Goal: Navigation & Orientation: Find specific page/section

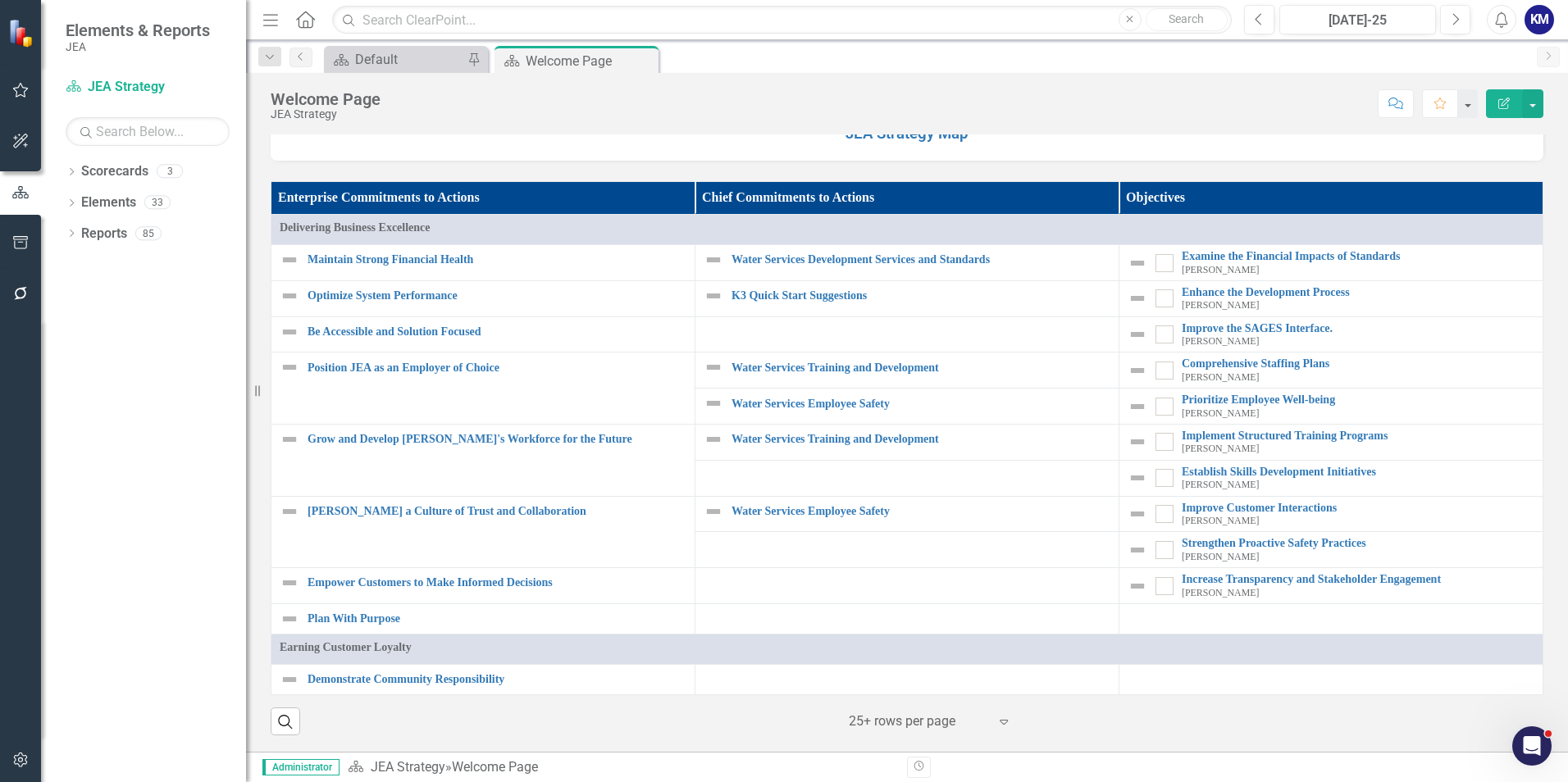
scroll to position [1394, 0]
click at [100, 200] on link "Elements" at bounding box center [108, 202] width 55 height 19
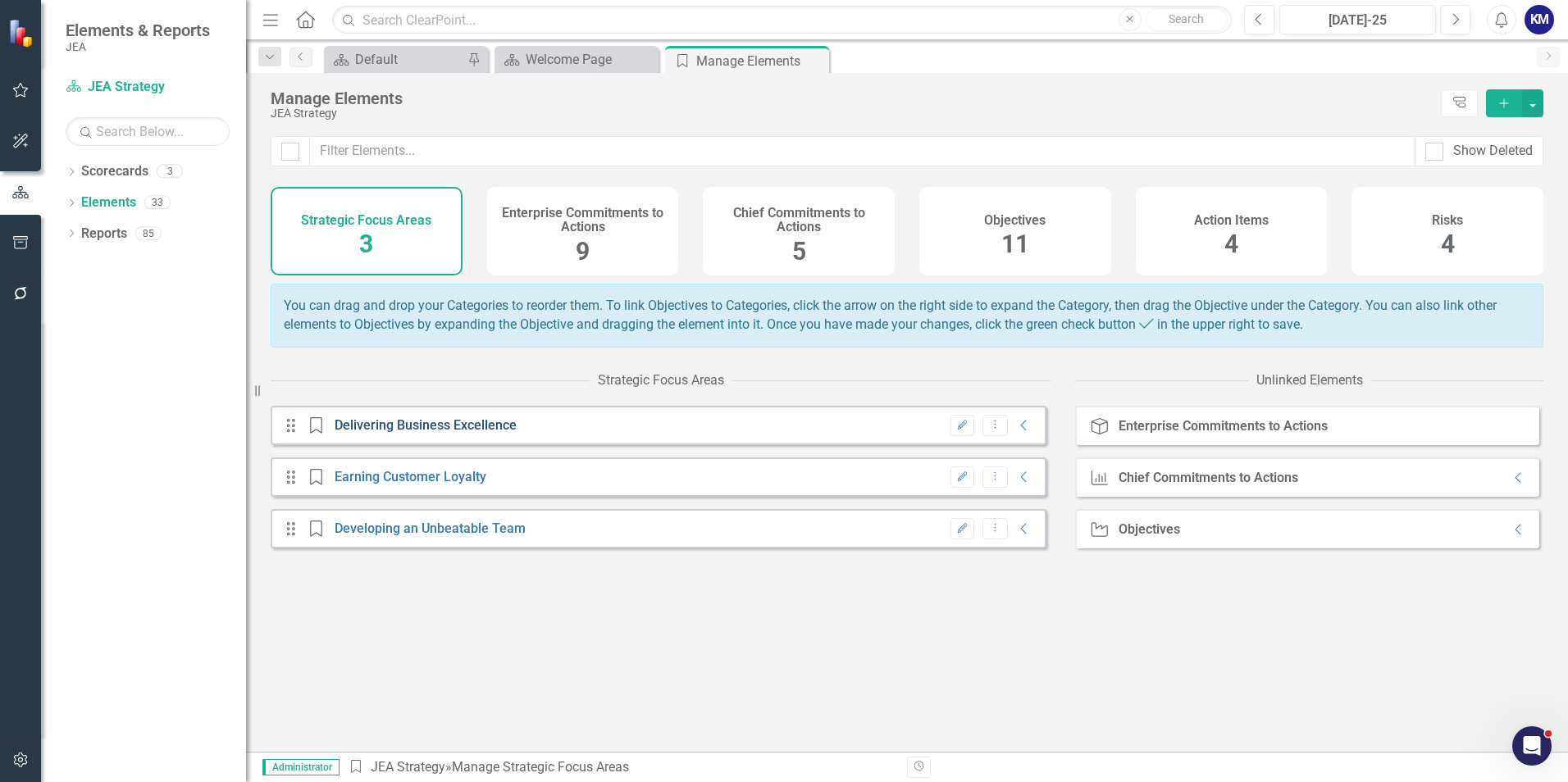
click at [452, 433] on link "Delivering Business Excellence" at bounding box center [425, 424] width 183 height 15
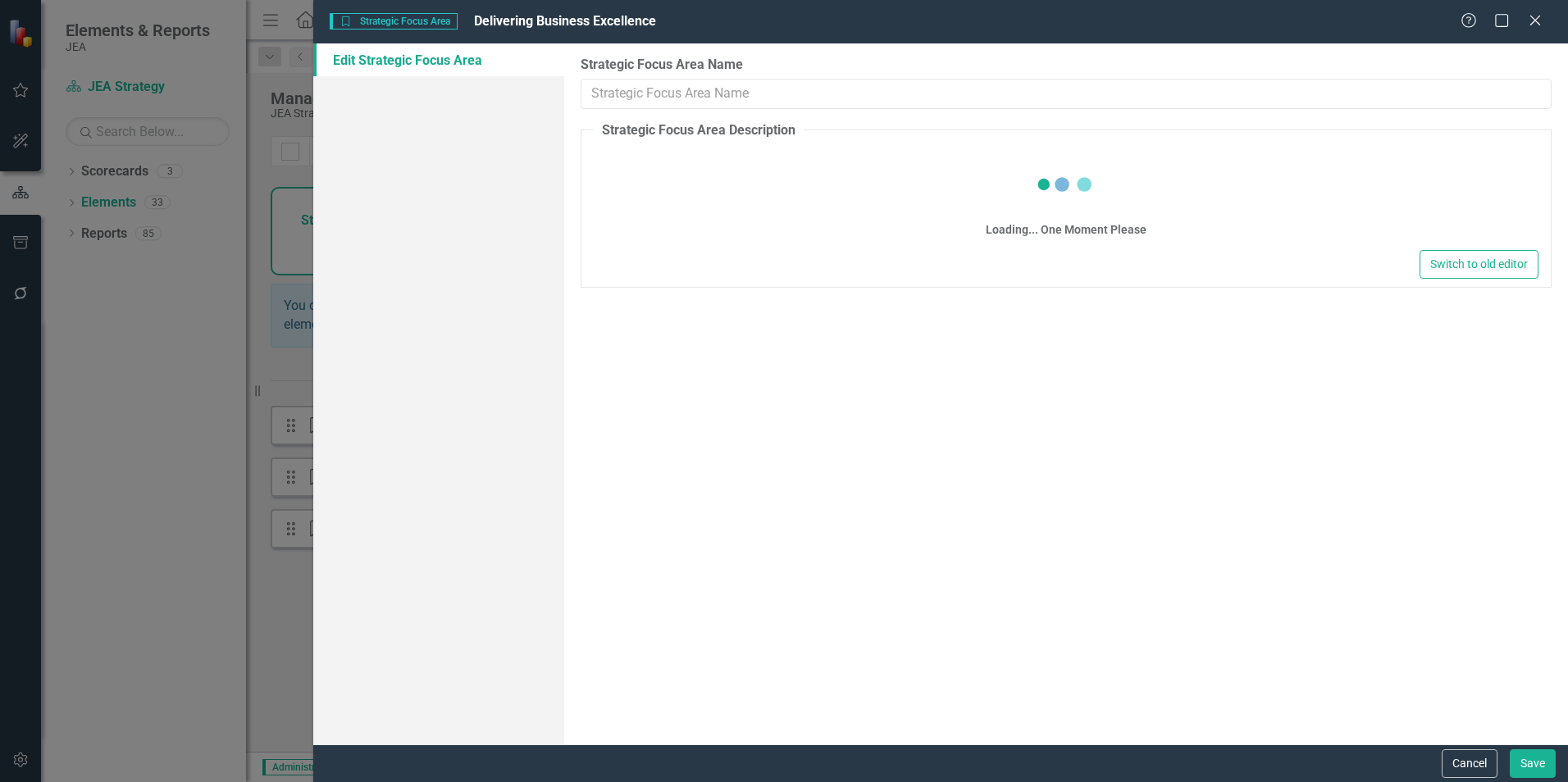
type input "Delivering Business Excellence"
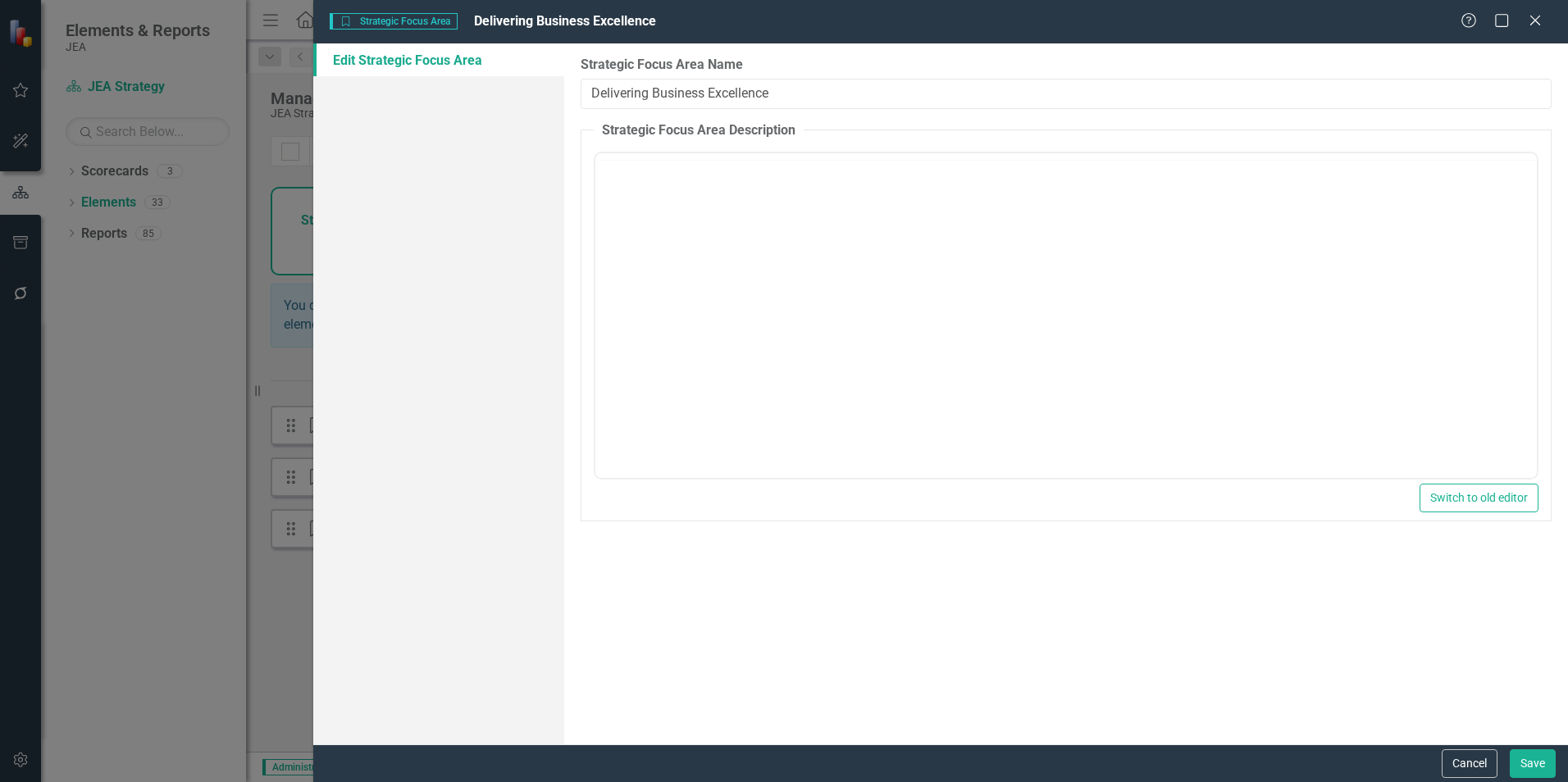
click at [1545, 25] on div "Help Maximize Close" at bounding box center [1506, 22] width 91 height 19
click at [1532, 19] on icon "Close" at bounding box center [1535, 20] width 21 height 15
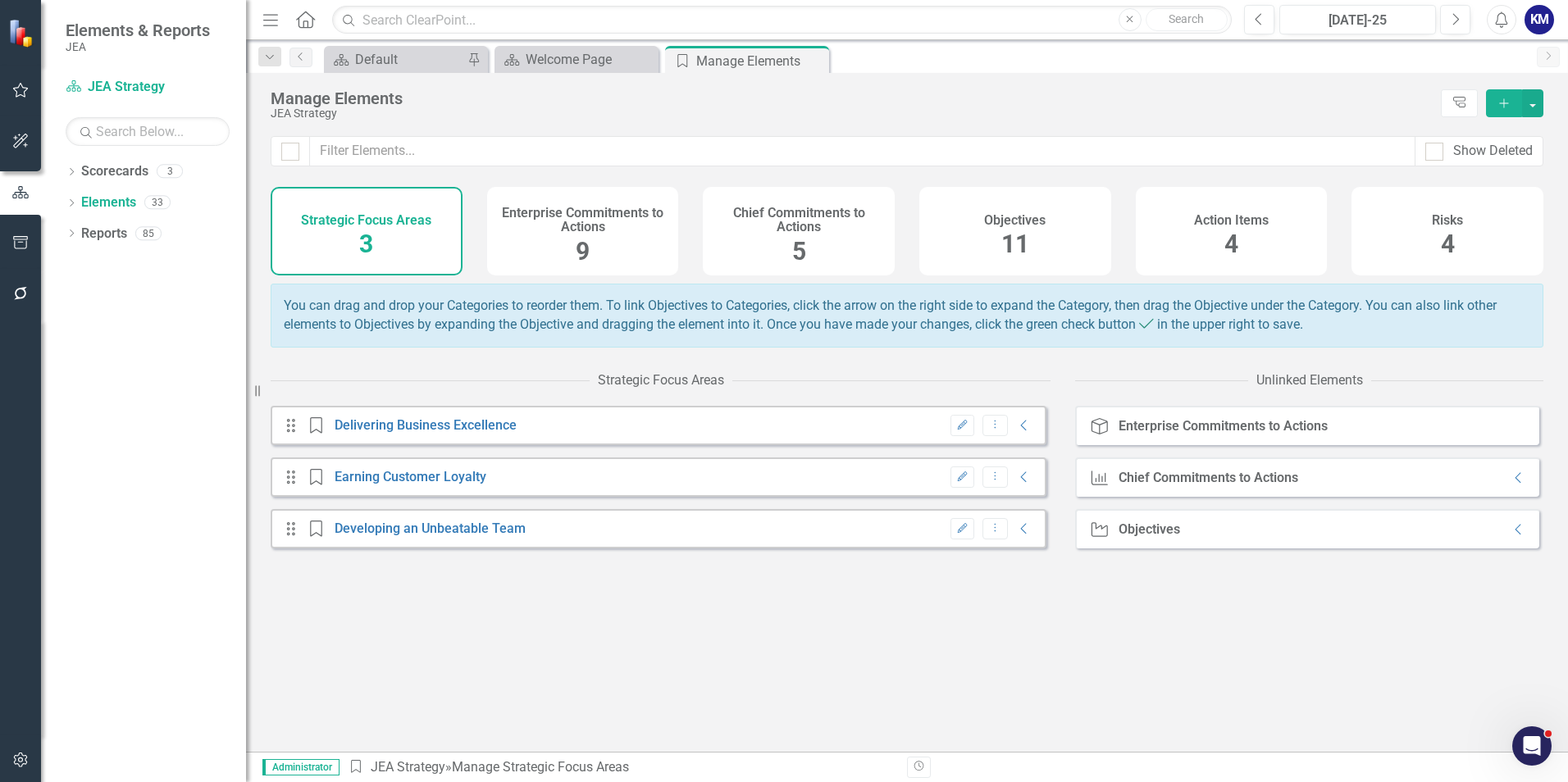
click at [674, 458] on div "Drag Strategic Focus Area Delivering Business Excellence Edit Dropdown Menu Col…" at bounding box center [658, 477] width 776 height 143
click at [680, 445] on div "Drag Strategic Focus Area Delivering Business Excellence Edit Dropdown Menu Col…" at bounding box center [658, 426] width 776 height 40
click at [659, 497] on div "Drag Strategic Focus Area Earning Customer Loyalty Edit Dropdown Menu Collapse" at bounding box center [658, 477] width 776 height 40
click at [1233, 434] on div "Enterprise Commitments to Actions" at bounding box center [1223, 426] width 209 height 14
click at [1515, 484] on icon at bounding box center [1518, 478] width 5 height 11
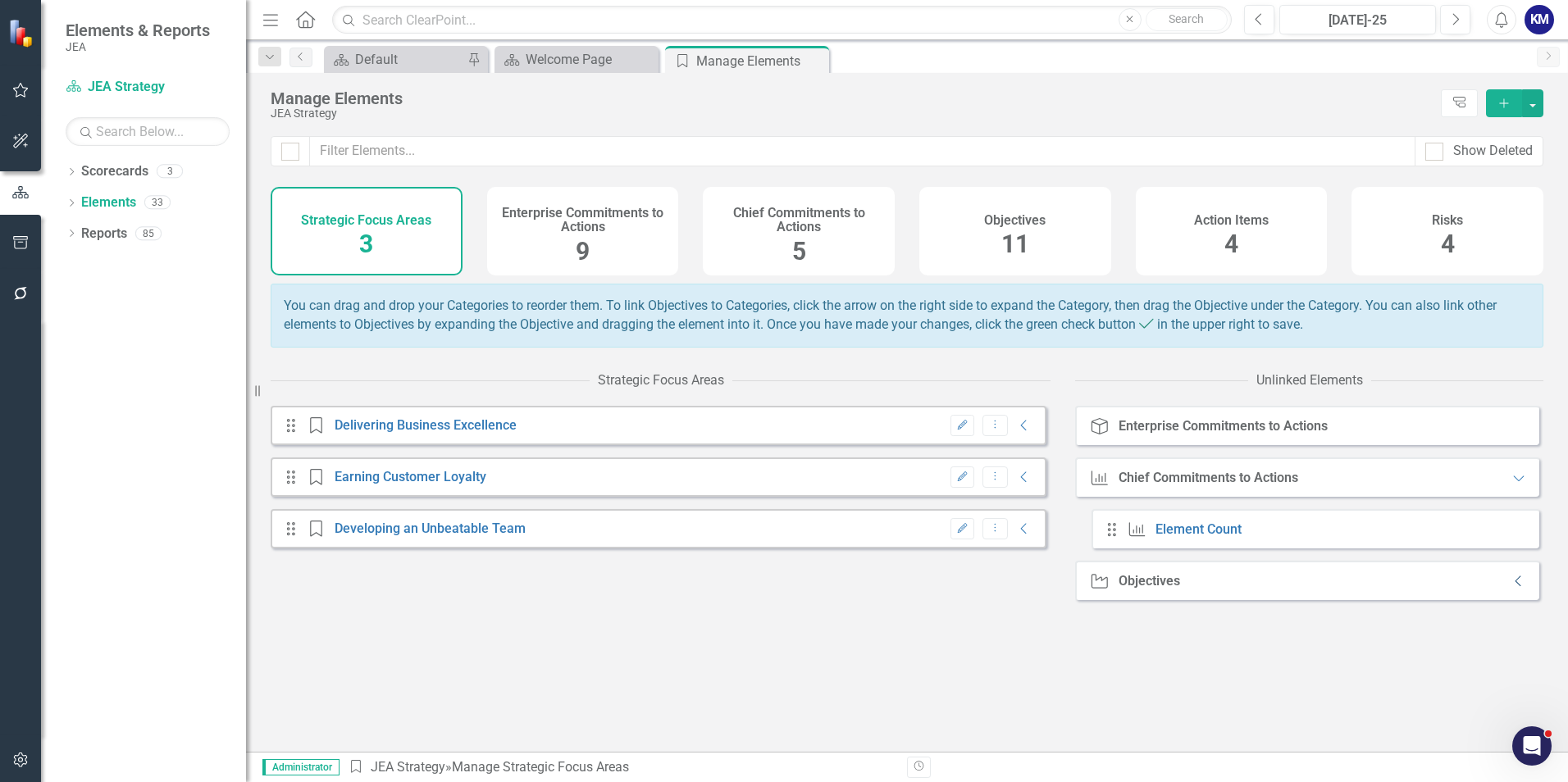
click at [1511, 588] on icon "Collapse" at bounding box center [1519, 582] width 16 height 13
click at [707, 445] on div "Drag Strategic Focus Area Delivering Business Excellence Edit Dropdown Menu Col…" at bounding box center [658, 426] width 776 height 40
click at [1213, 434] on div "Enterprise Commitments to Actions" at bounding box center [1223, 426] width 209 height 14
click at [1016, 432] on icon "Collapse" at bounding box center [1024, 425] width 16 height 13
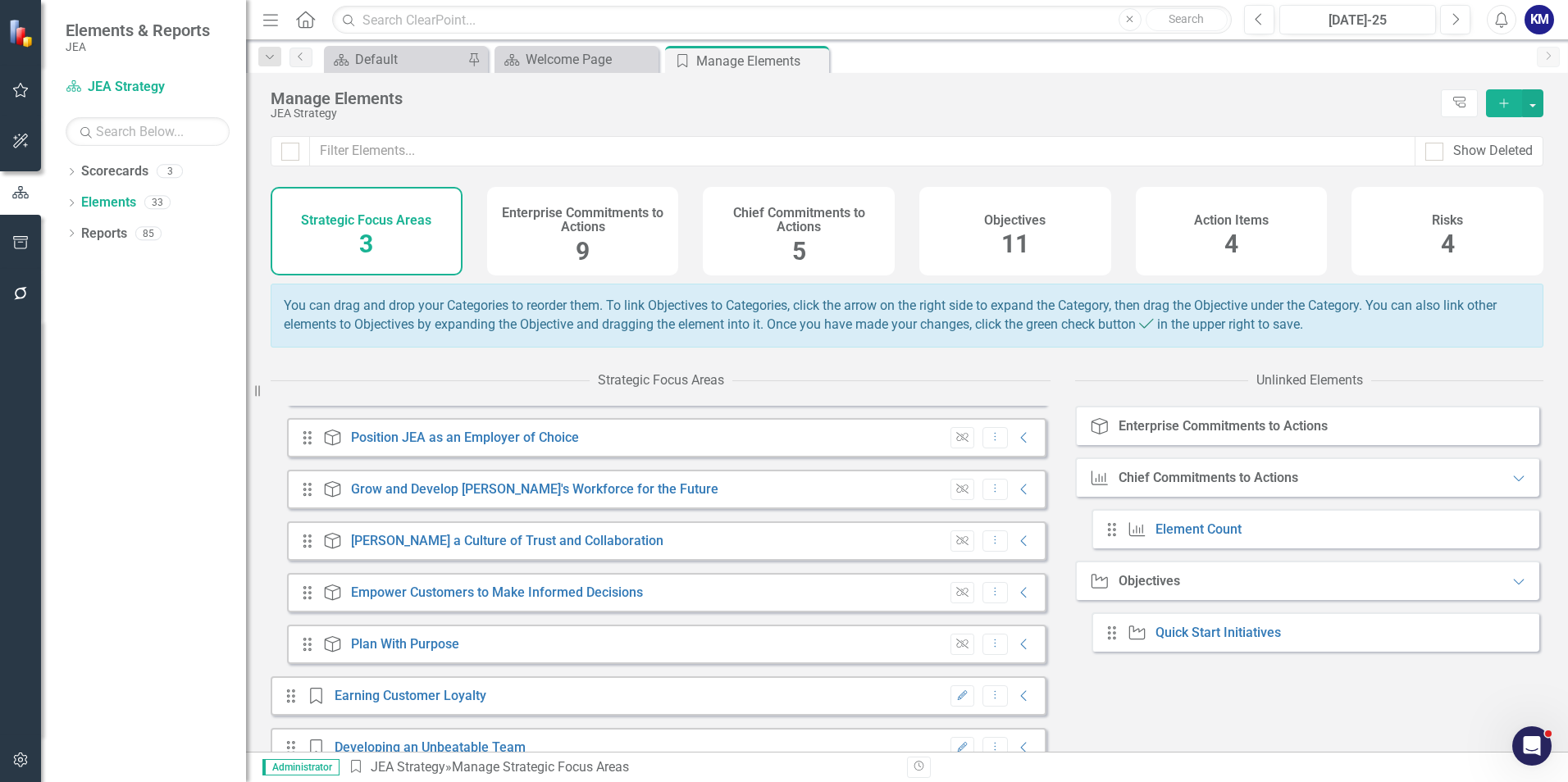
scroll to position [235, 0]
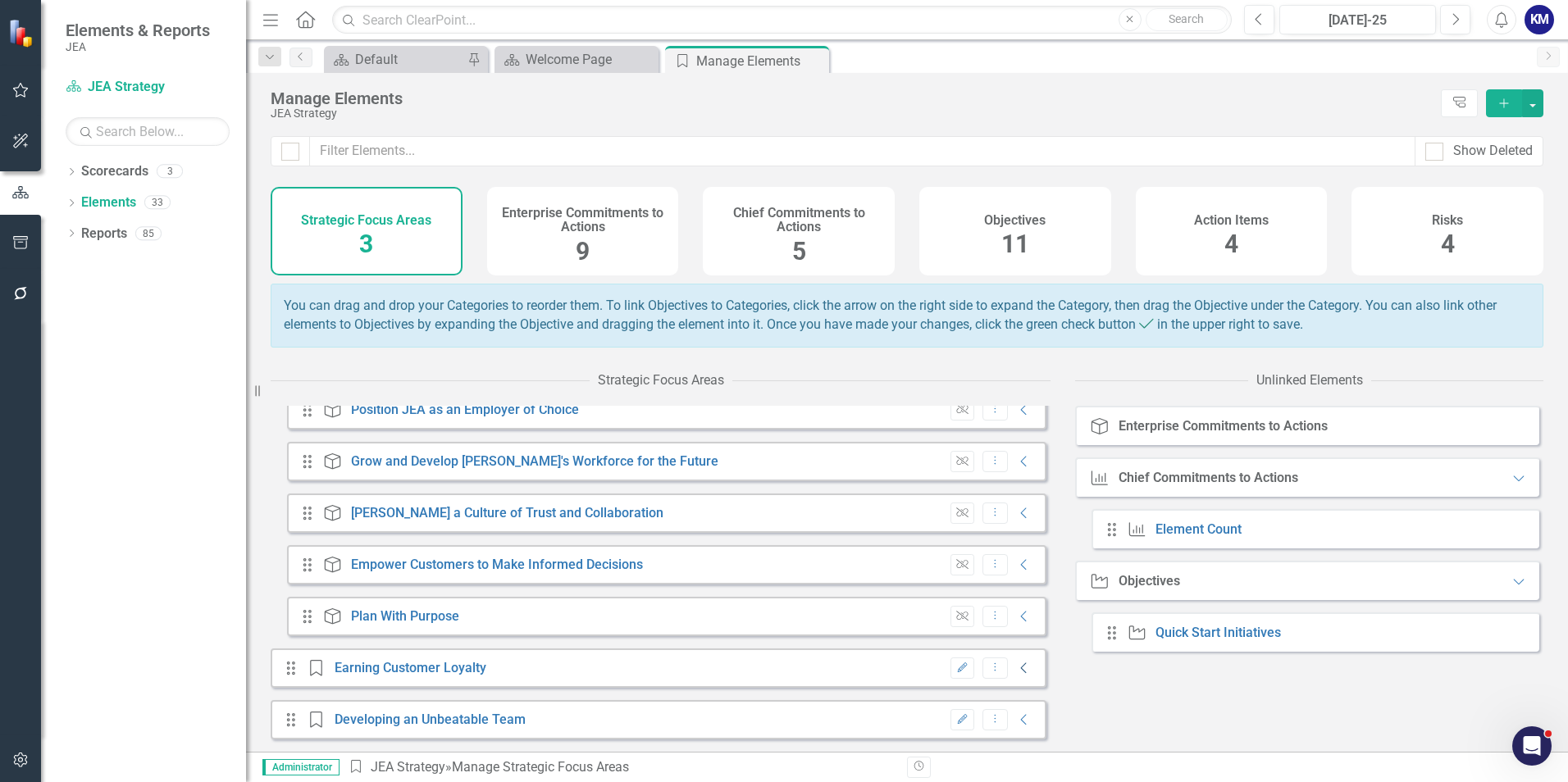
click at [1016, 671] on icon "Collapse" at bounding box center [1024, 668] width 16 height 13
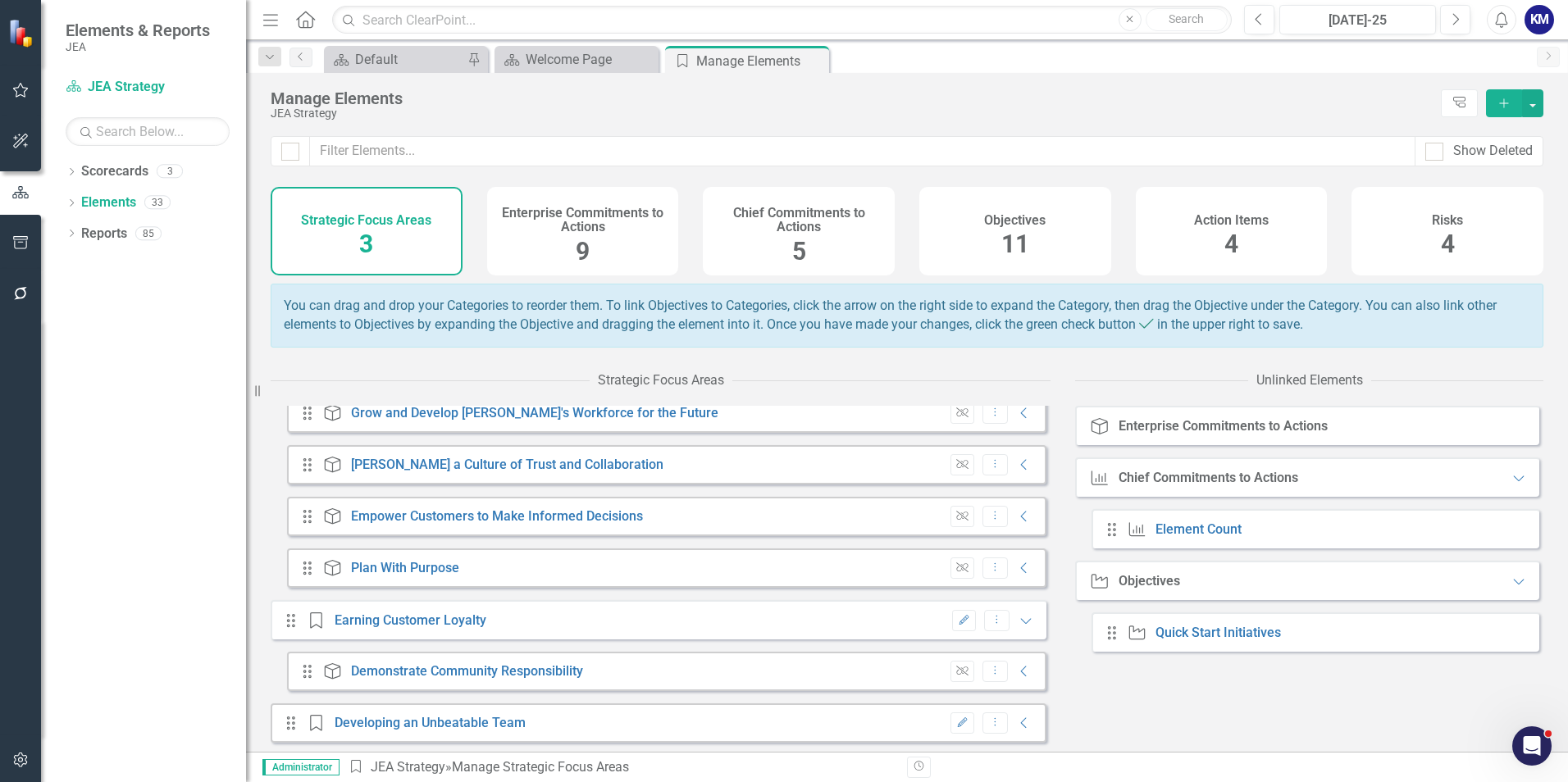
scroll to position [286, 0]
click at [1018, 724] on icon "Collapse" at bounding box center [1024, 720] width 16 height 13
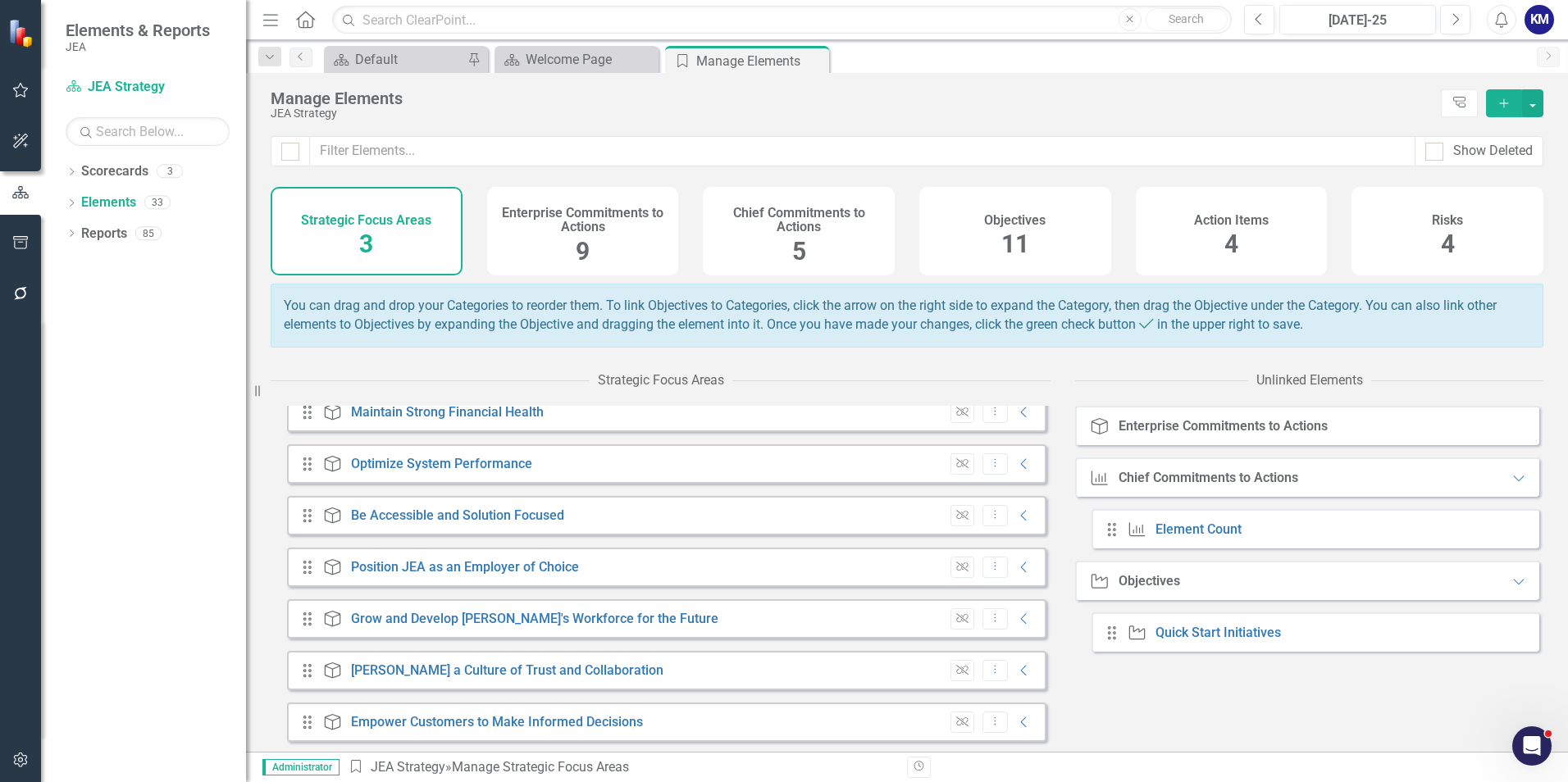
scroll to position [0, 0]
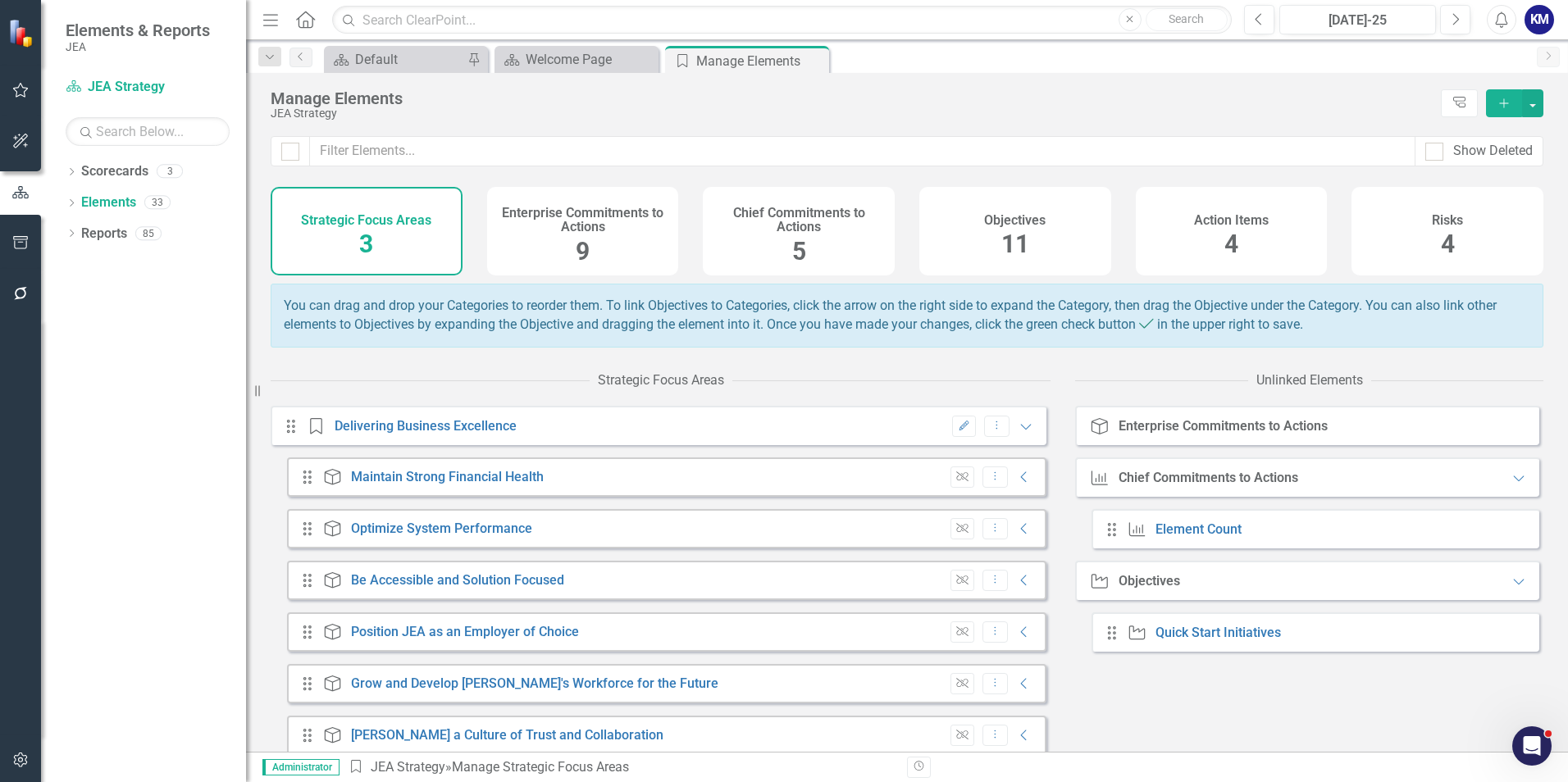
click at [594, 220] on h4 "Enterprise Commitments to Actions" at bounding box center [584, 220] width 173 height 29
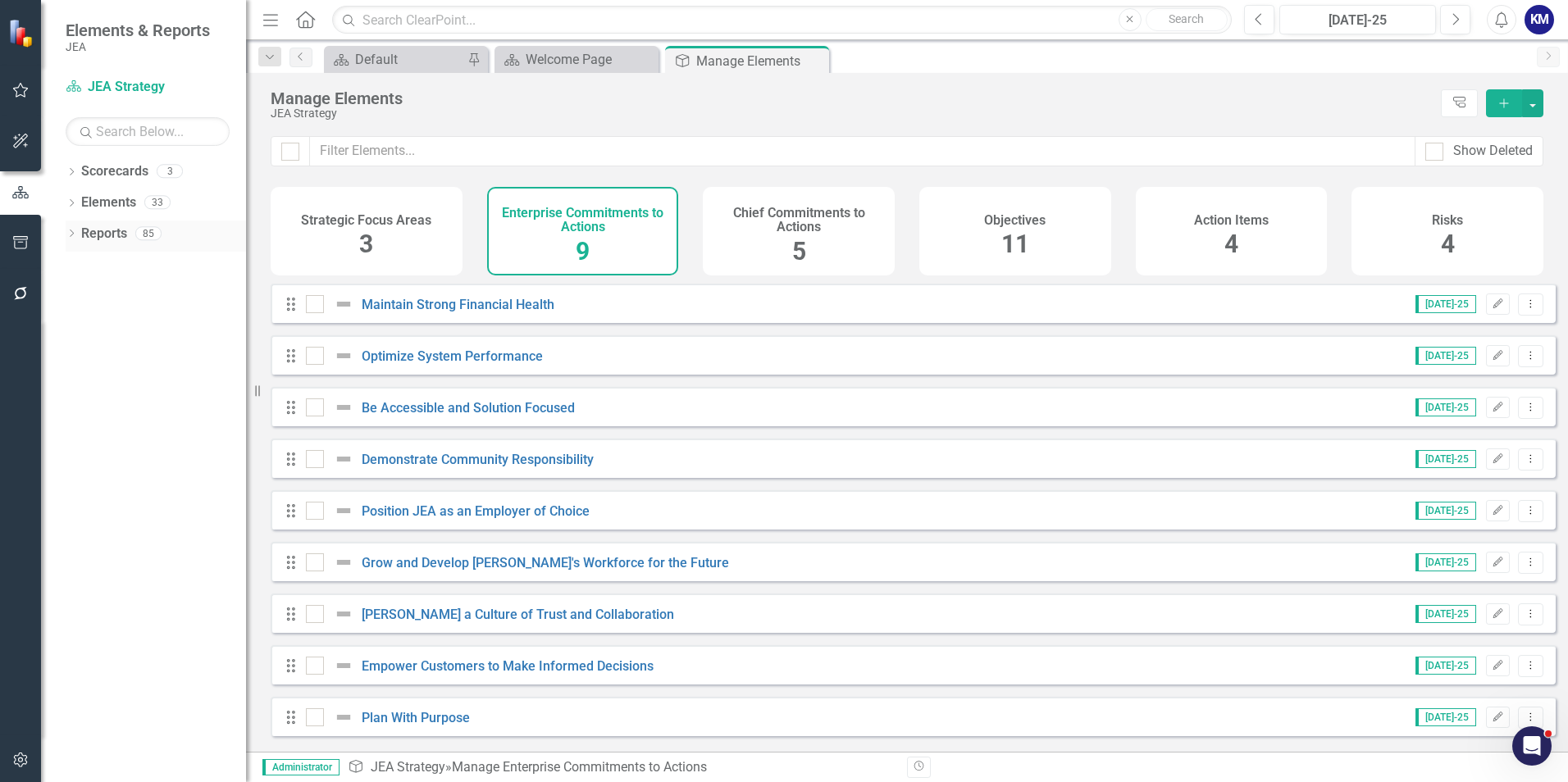
click at [73, 227] on div "Dropdown Reports 85" at bounding box center [156, 235] width 181 height 31
click at [120, 231] on link "Reports" at bounding box center [103, 234] width 46 height 19
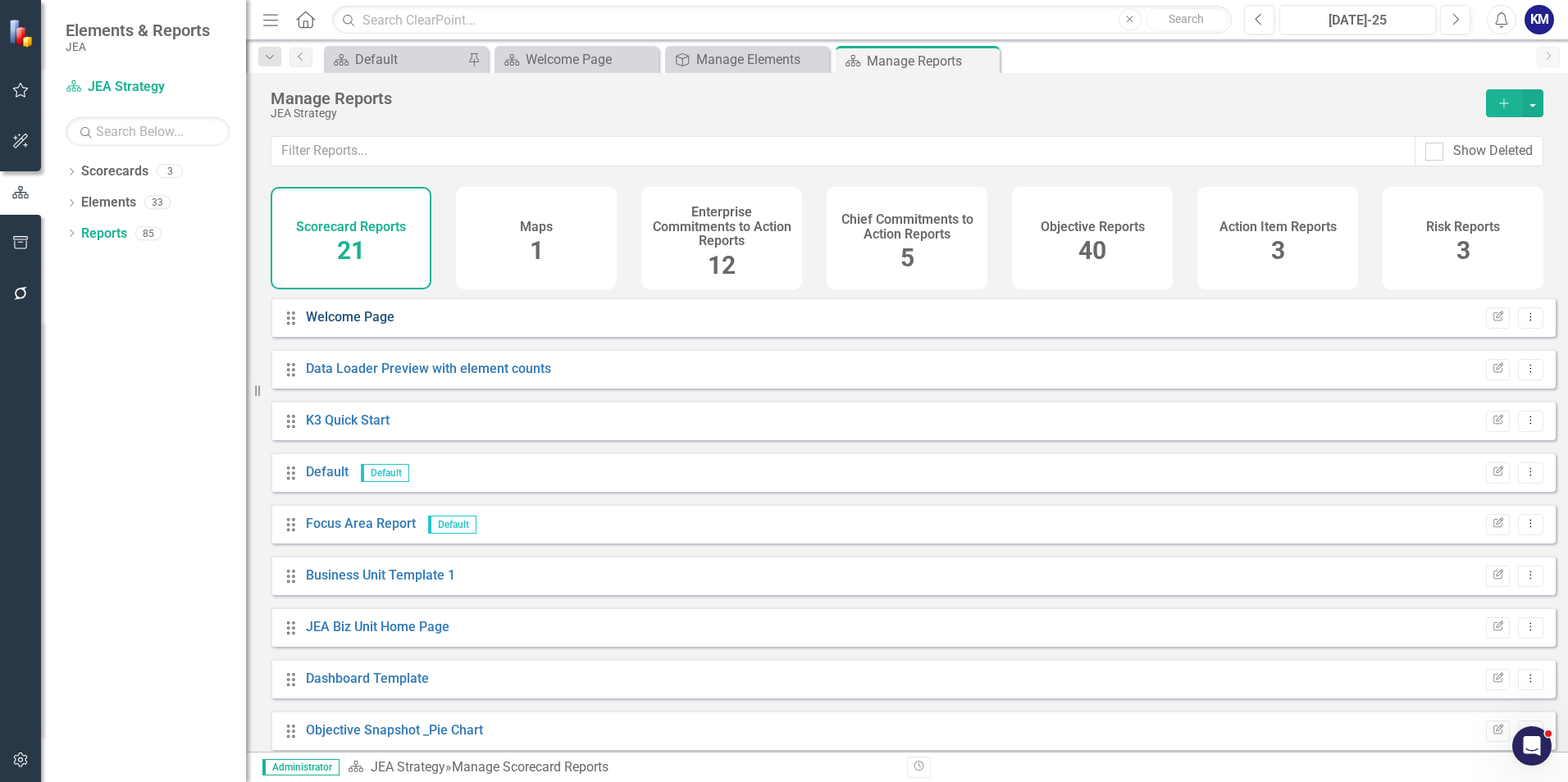
click at [370, 324] on link "Welcome Page" at bounding box center [350, 316] width 89 height 15
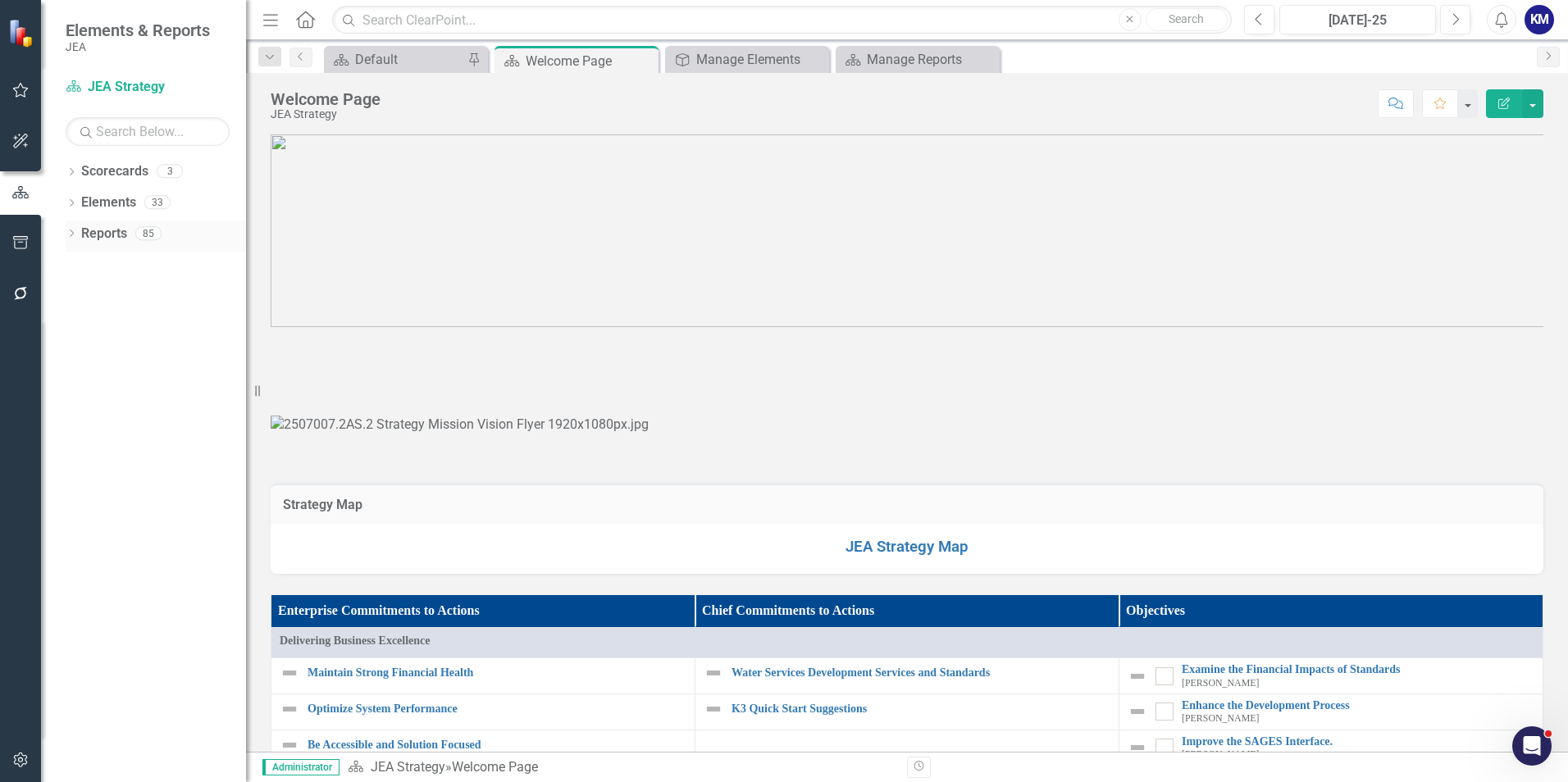
click at [106, 238] on link "Reports" at bounding box center [103, 234] width 46 height 19
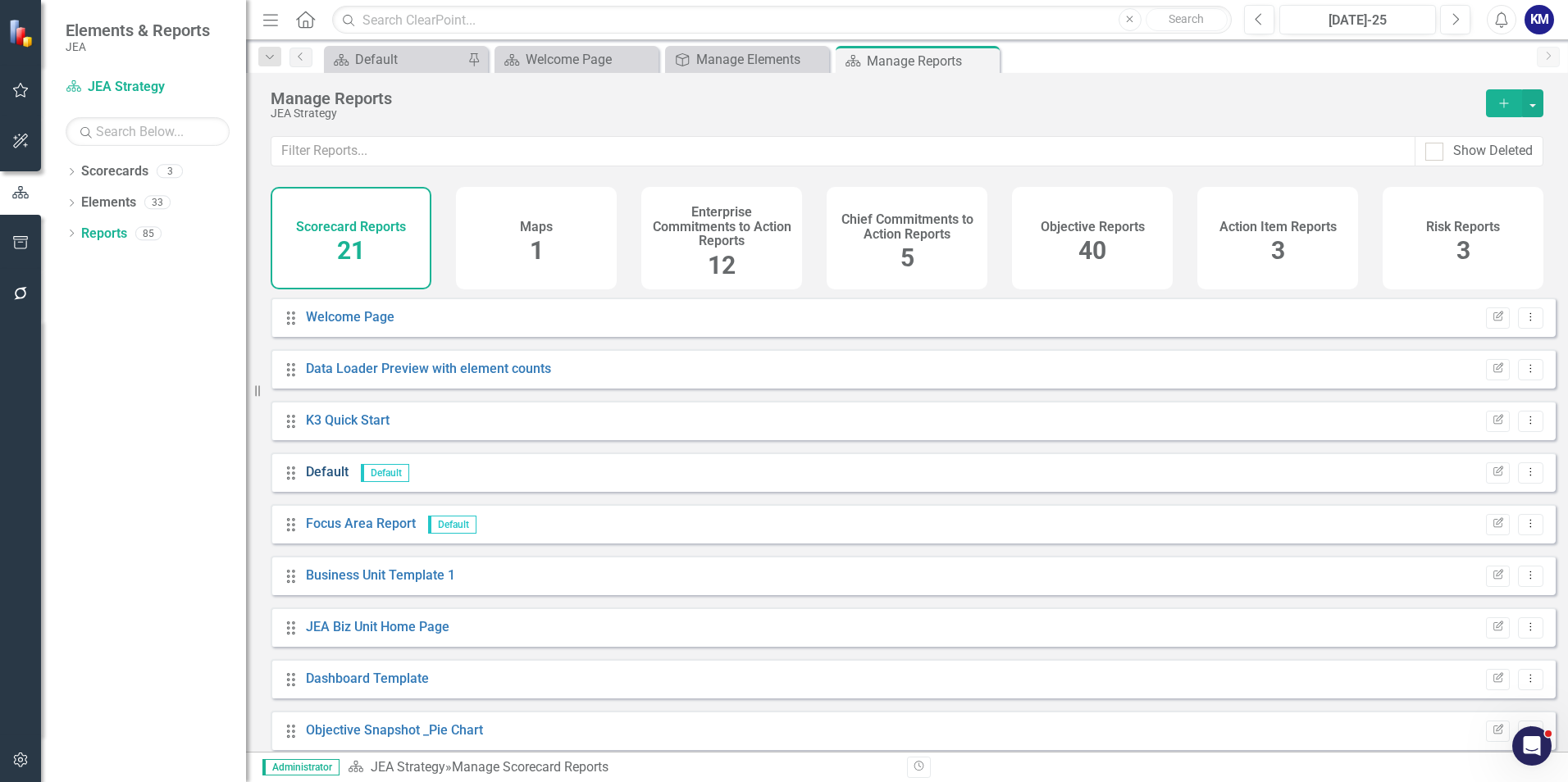
click at [335, 480] on link "Default" at bounding box center [326, 471] width 42 height 15
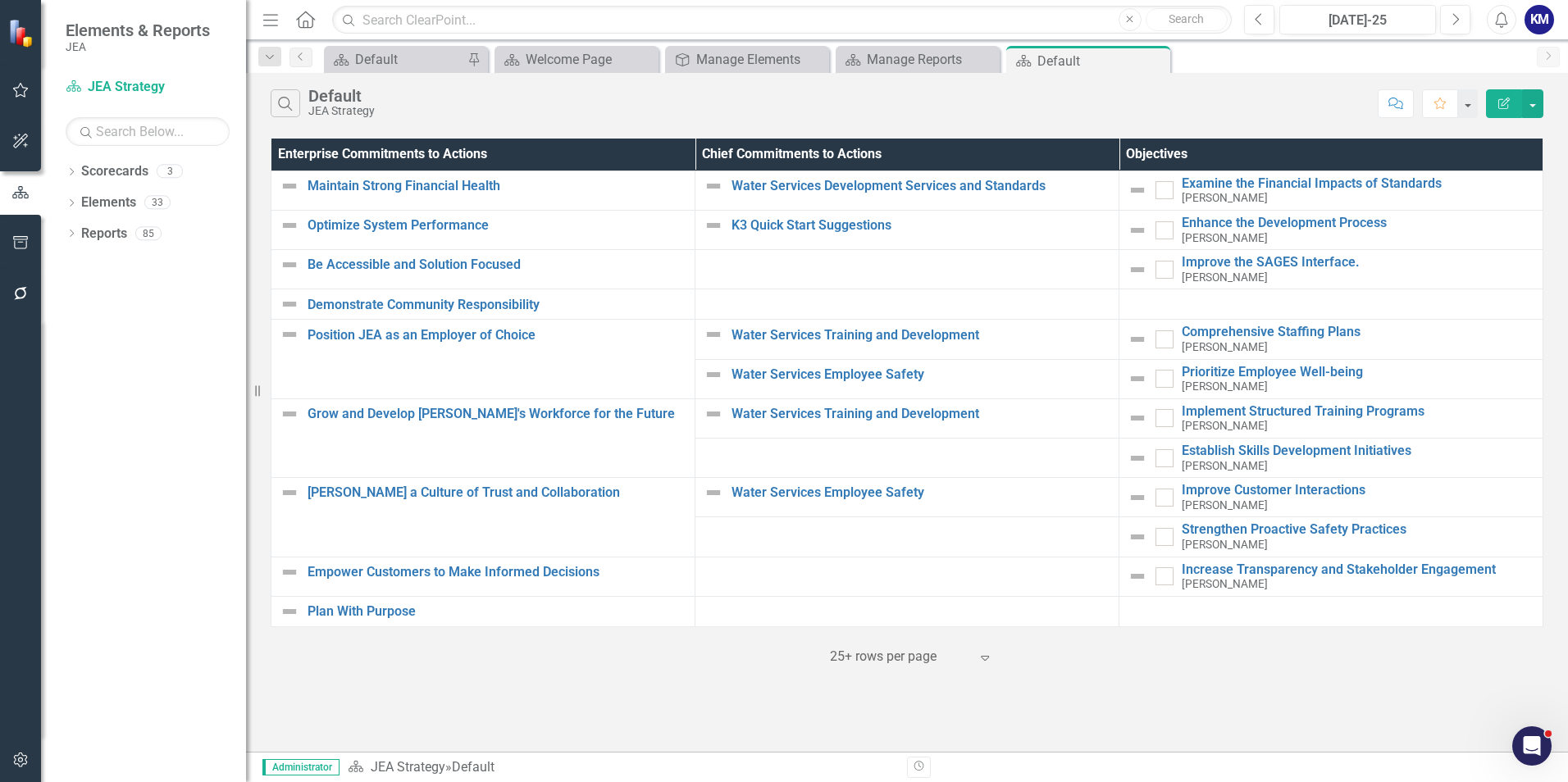
click at [974, 654] on div "25+ rows per page" at bounding box center [899, 657] width 156 height 29
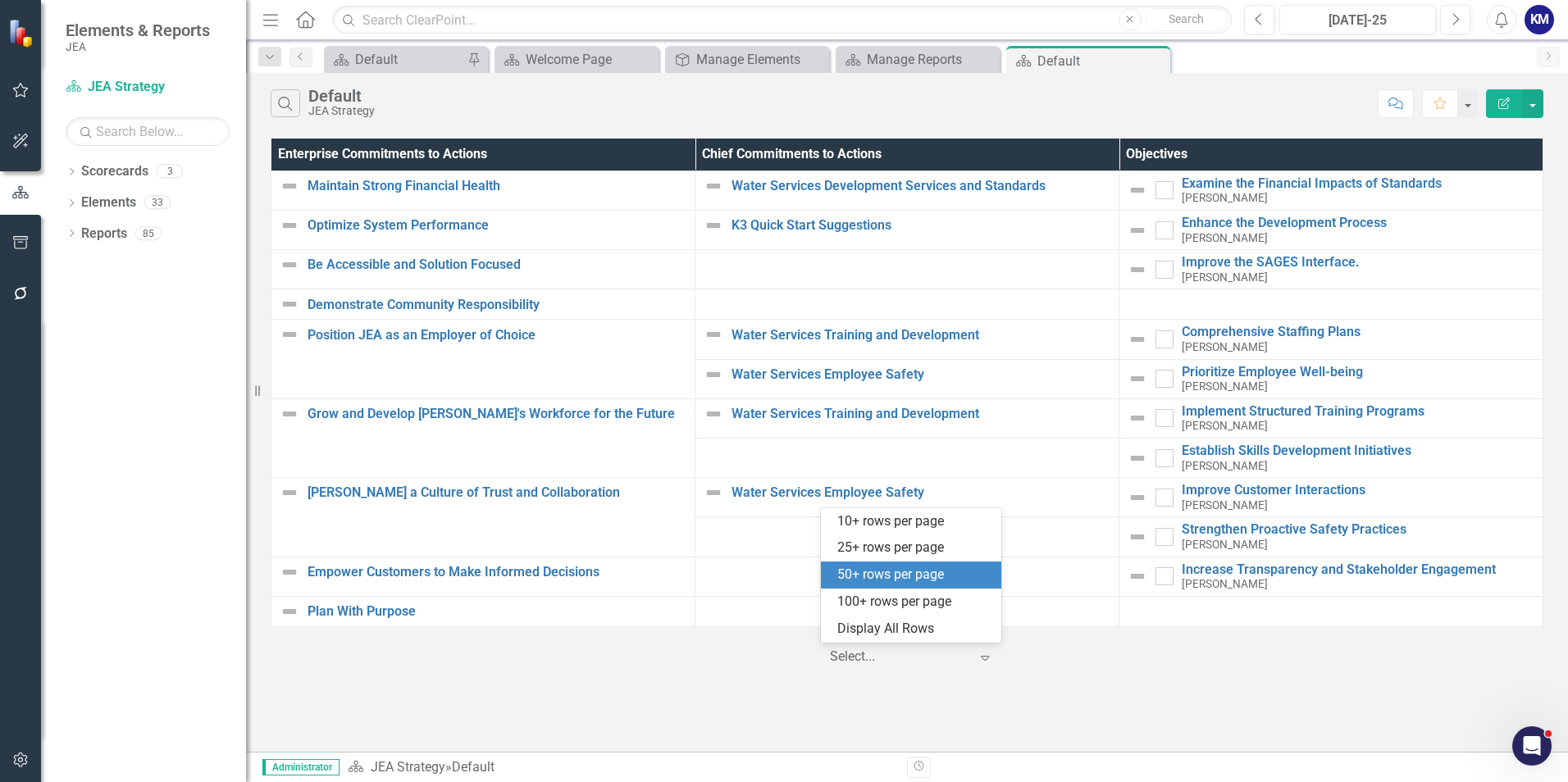
click at [906, 583] on div "50+ rows per page" at bounding box center [915, 575] width 155 height 19
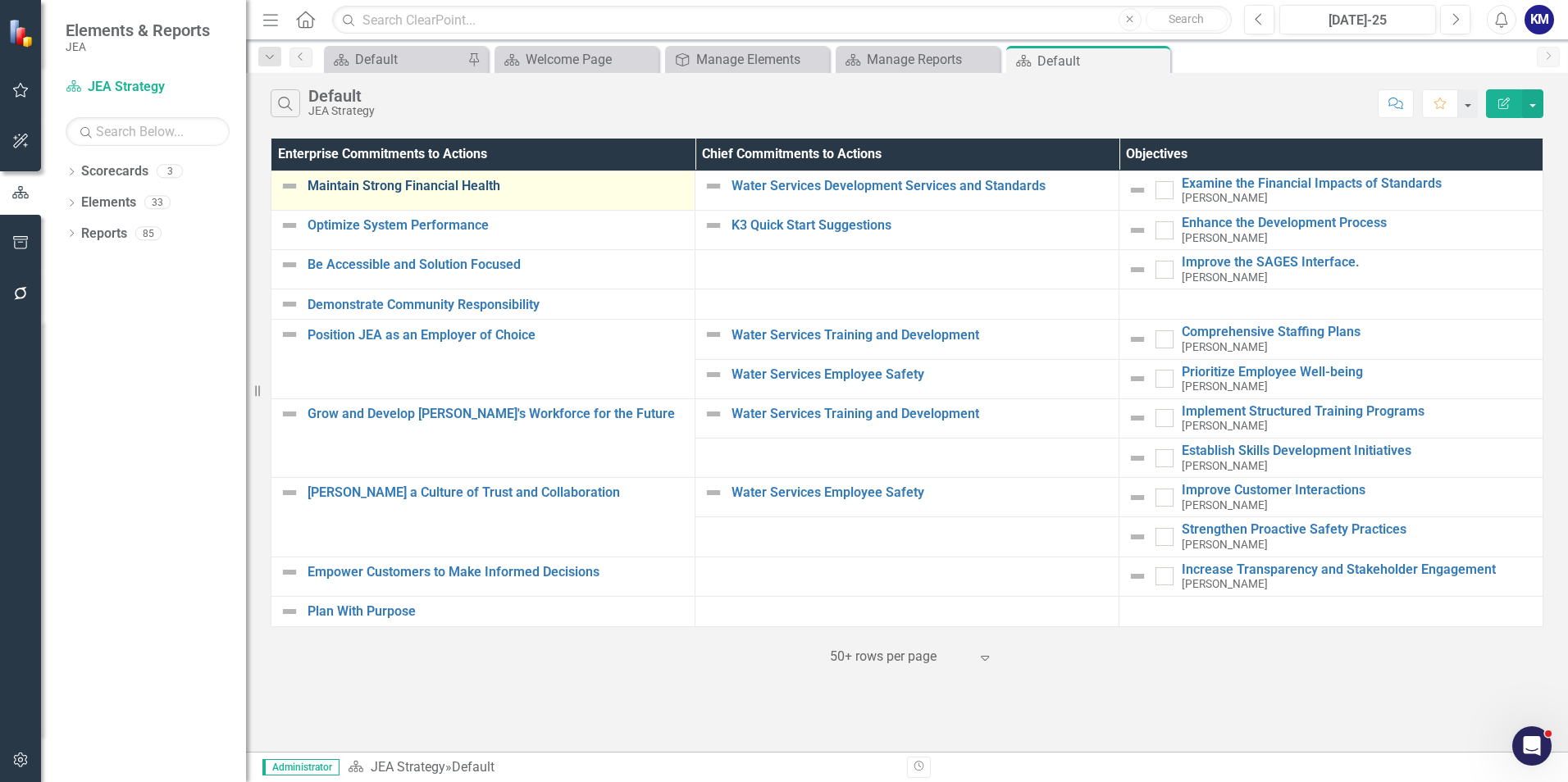
click at [468, 186] on link "Maintain Strong Financial Health" at bounding box center [497, 186] width 379 height 14
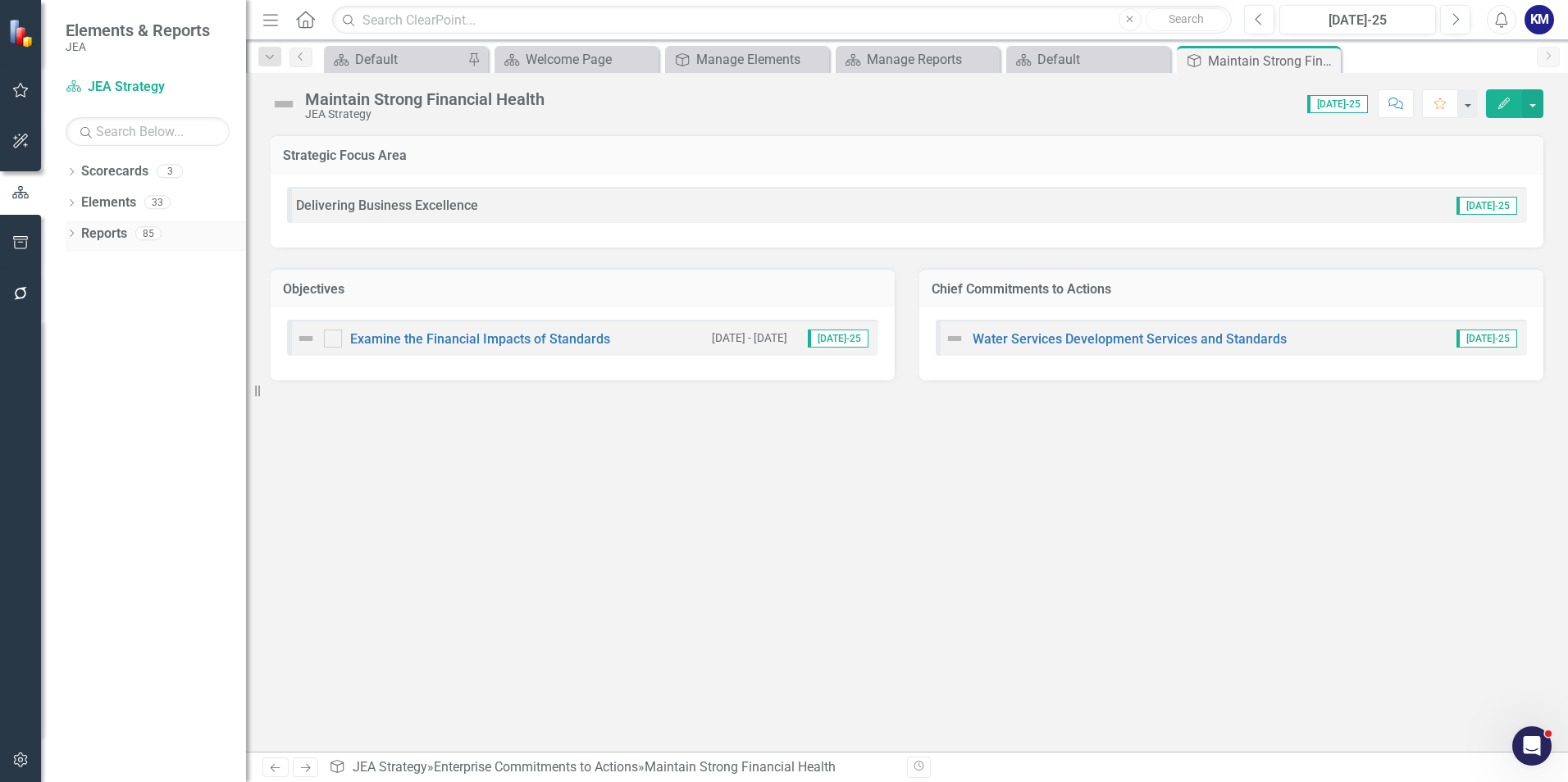
click at [73, 227] on div "Dropdown Reports 85" at bounding box center [156, 235] width 181 height 31
click at [73, 237] on icon "Dropdown" at bounding box center [71, 235] width 12 height 9
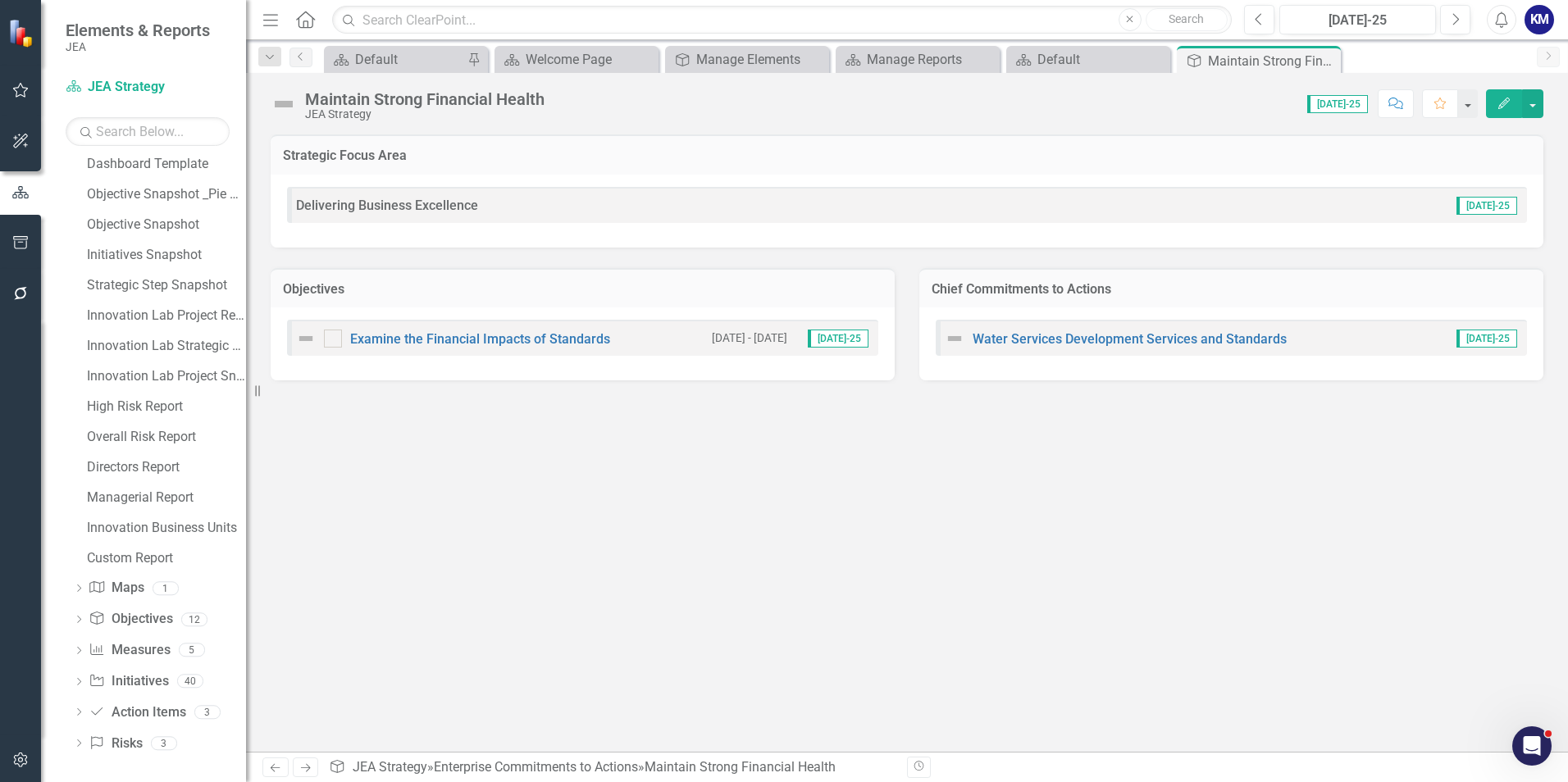
scroll to position [342, 0]
click at [80, 619] on icon "Dropdown" at bounding box center [78, 618] width 12 height 9
click at [152, 285] on div "Enterprise Commitments to Actions" at bounding box center [166, 283] width 159 height 14
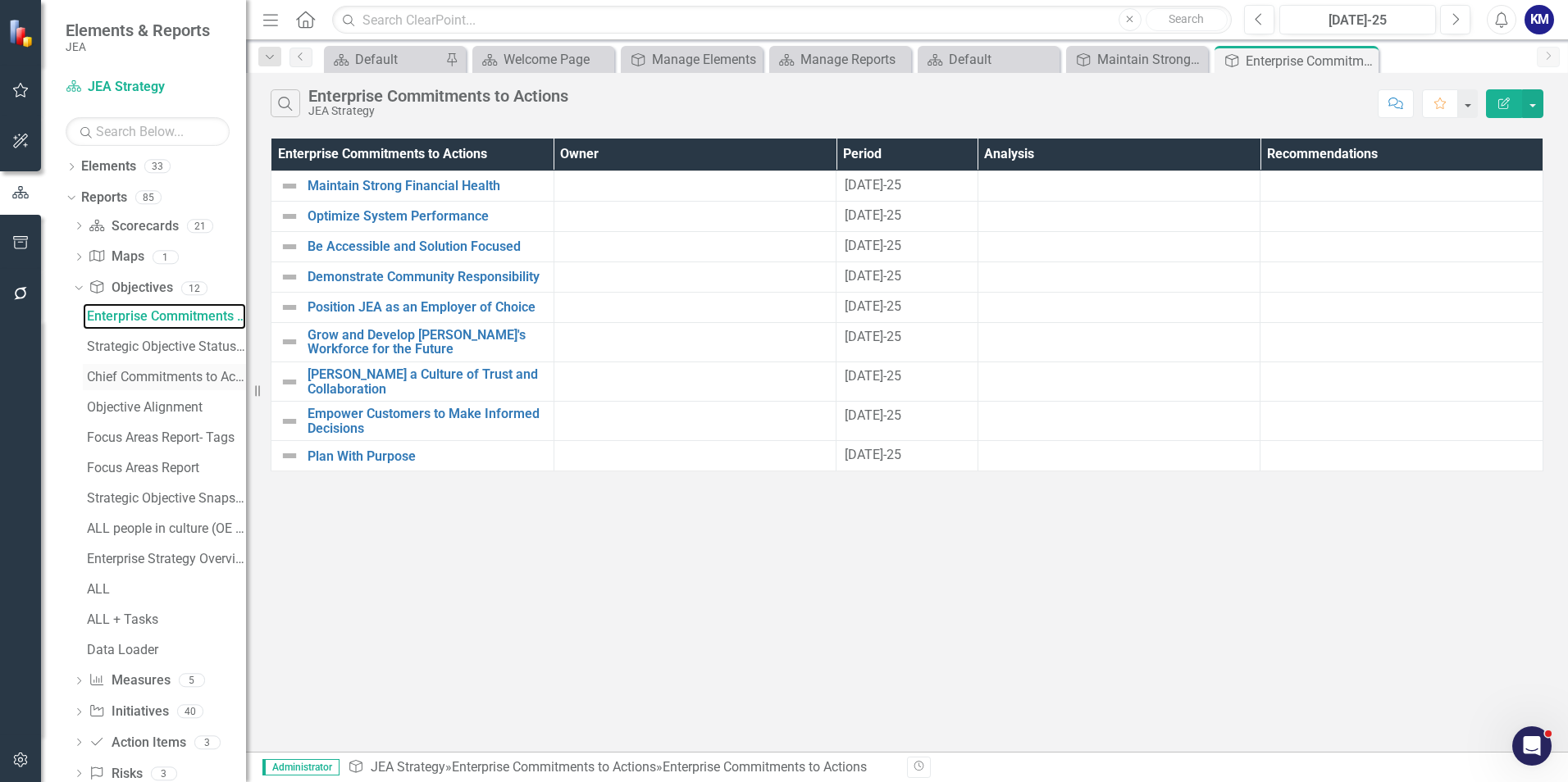
scroll to position [70, 0]
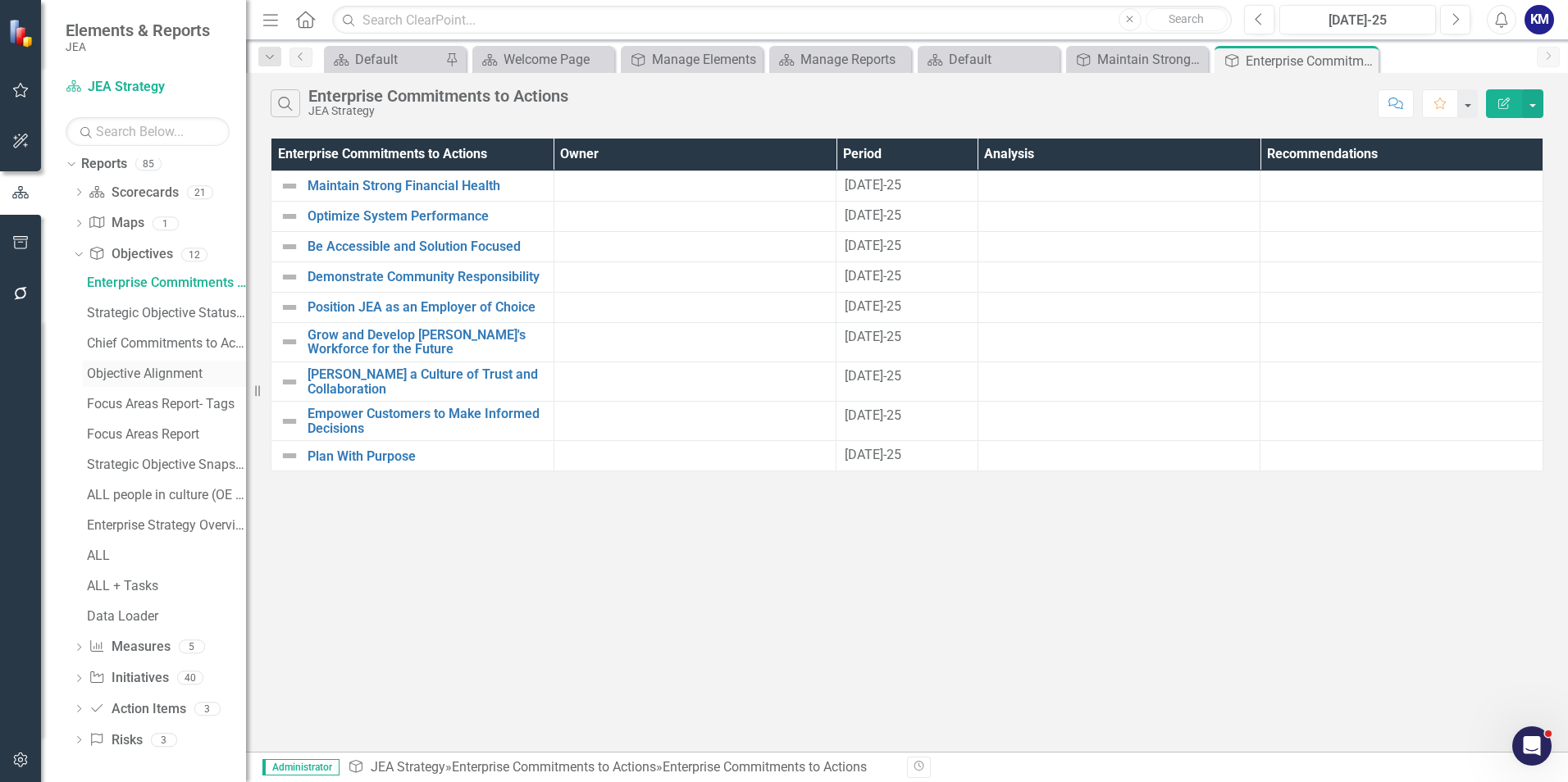
click at [170, 365] on link "Objective Alignment" at bounding box center [165, 373] width 164 height 26
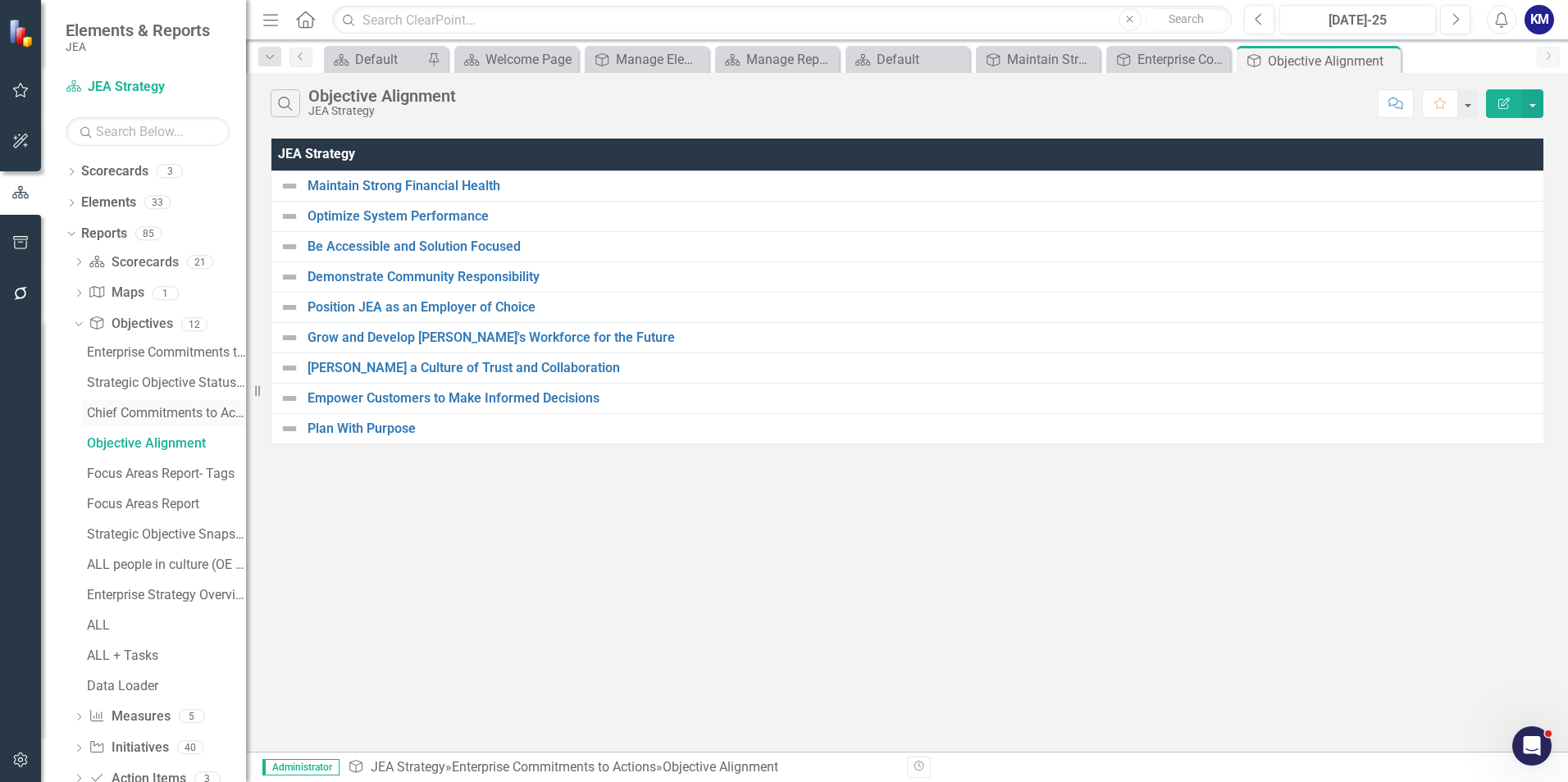
click at [164, 407] on div "Chief Commitments to Action Alignment" at bounding box center [166, 413] width 159 height 14
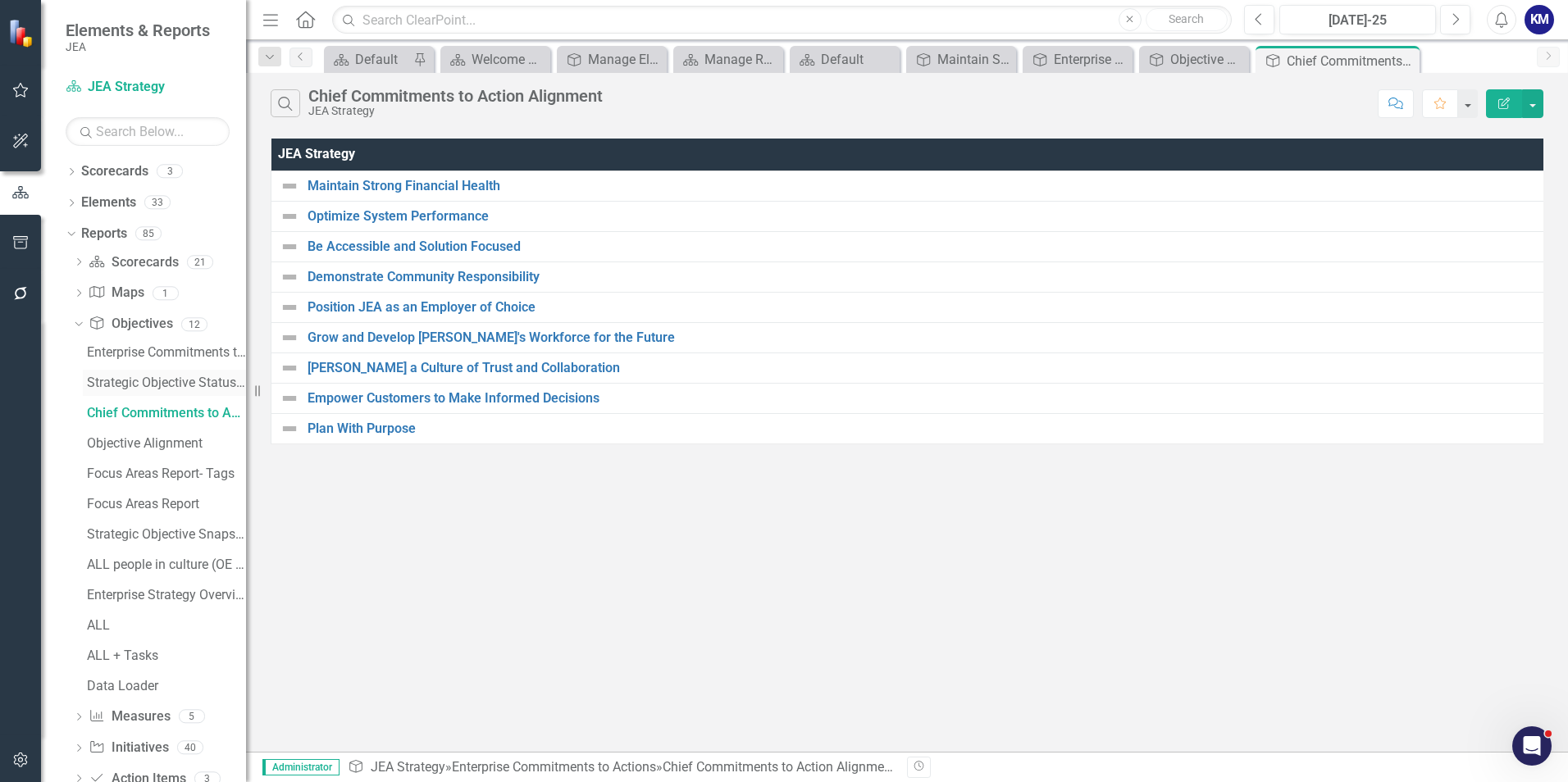
click at [168, 386] on div "Strategic Objective Status Alignment Matrix" at bounding box center [166, 383] width 159 height 14
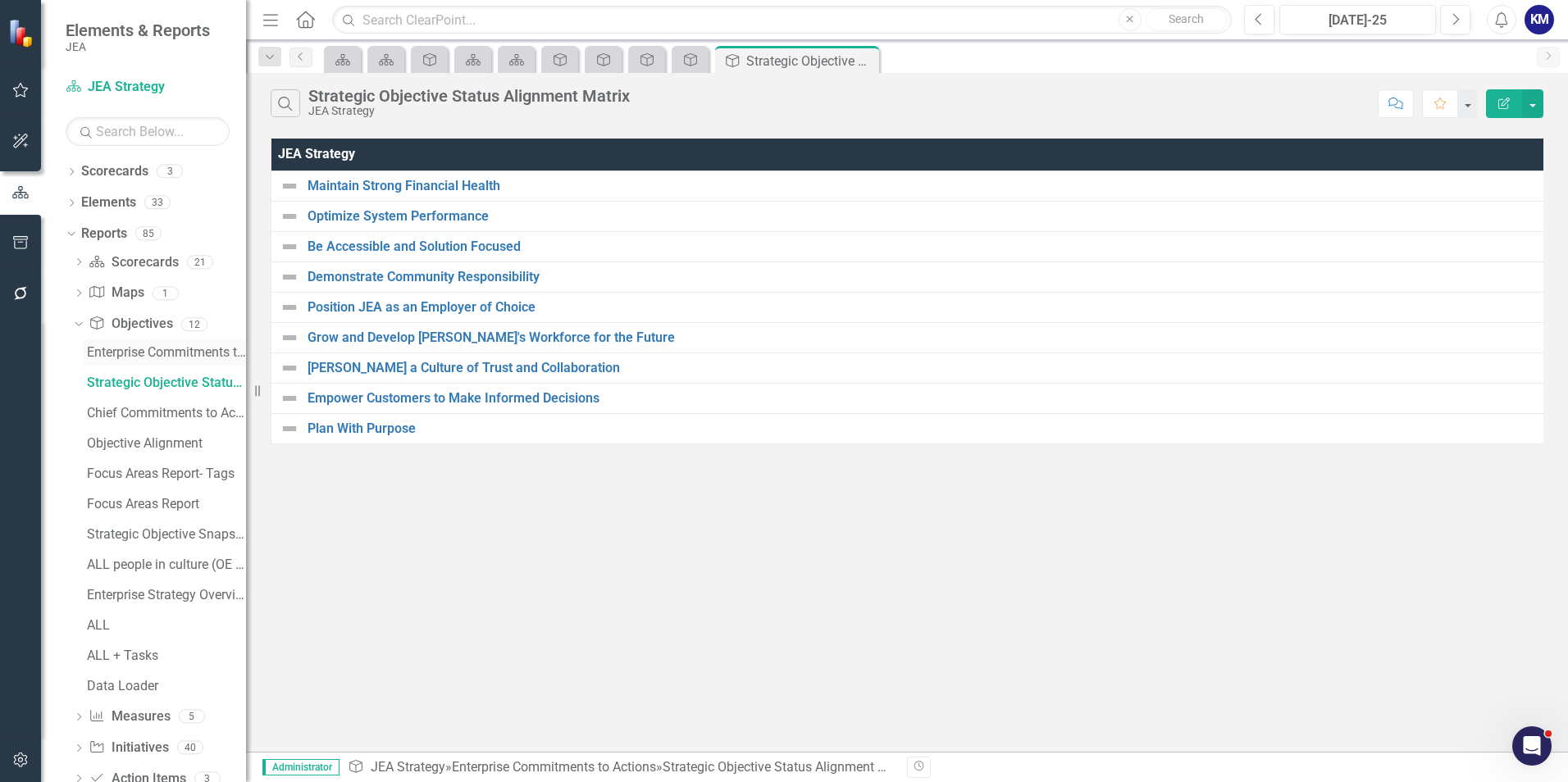
click at [153, 357] on div "Enterprise Commitments to Actions" at bounding box center [166, 352] width 159 height 14
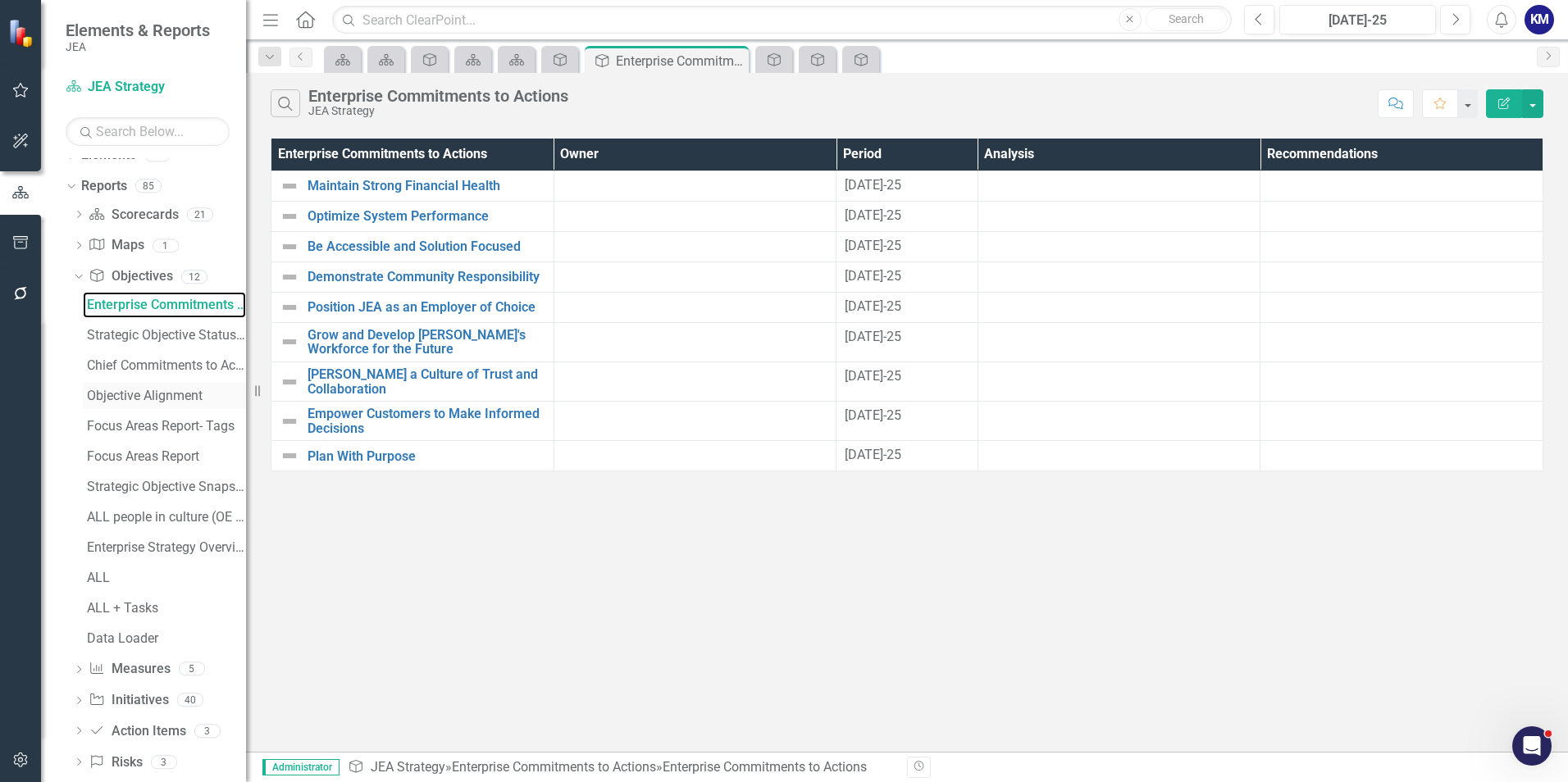
scroll to position [70, 0]
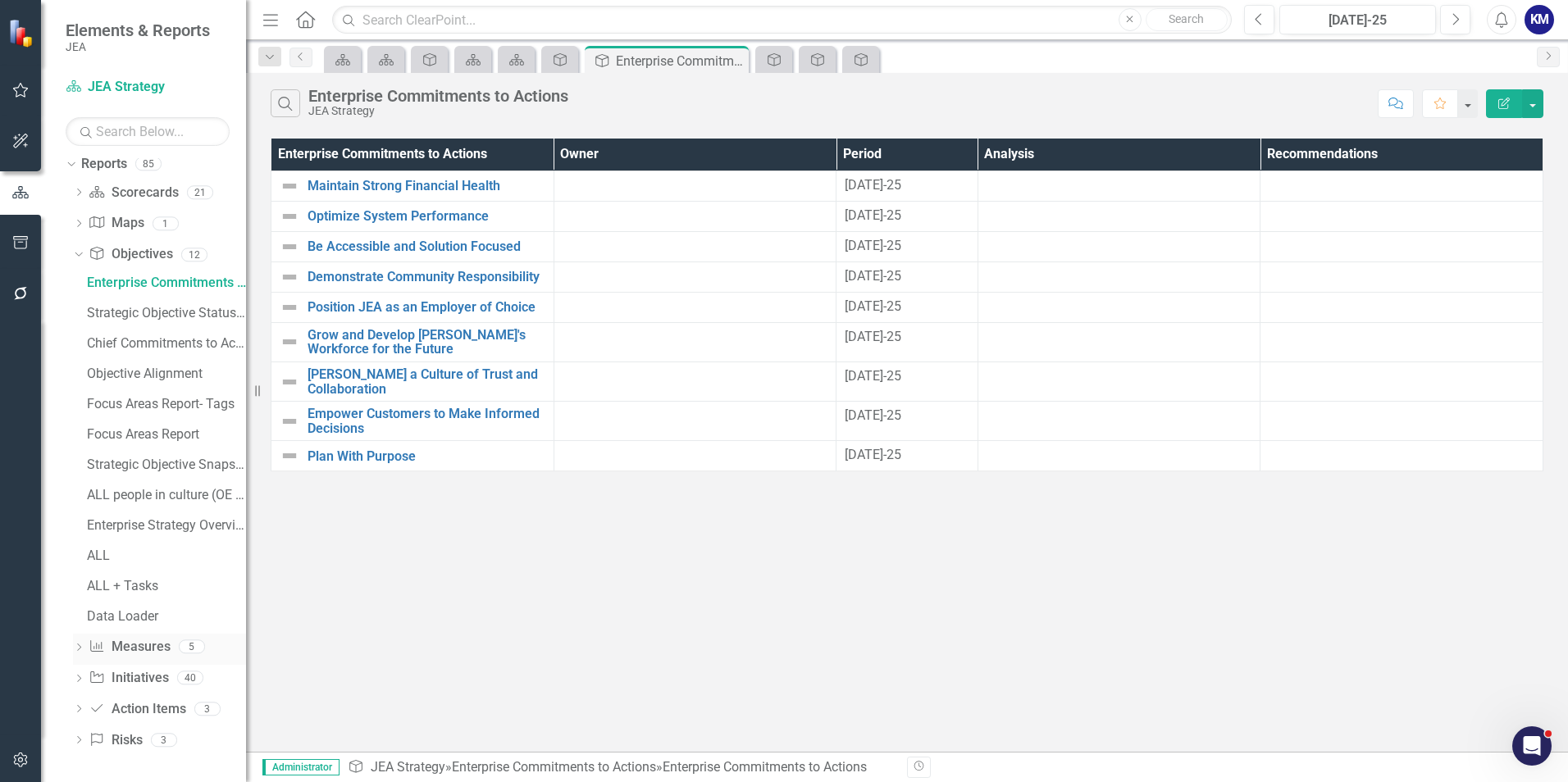
click at [75, 651] on icon "Dropdown" at bounding box center [78, 649] width 12 height 9
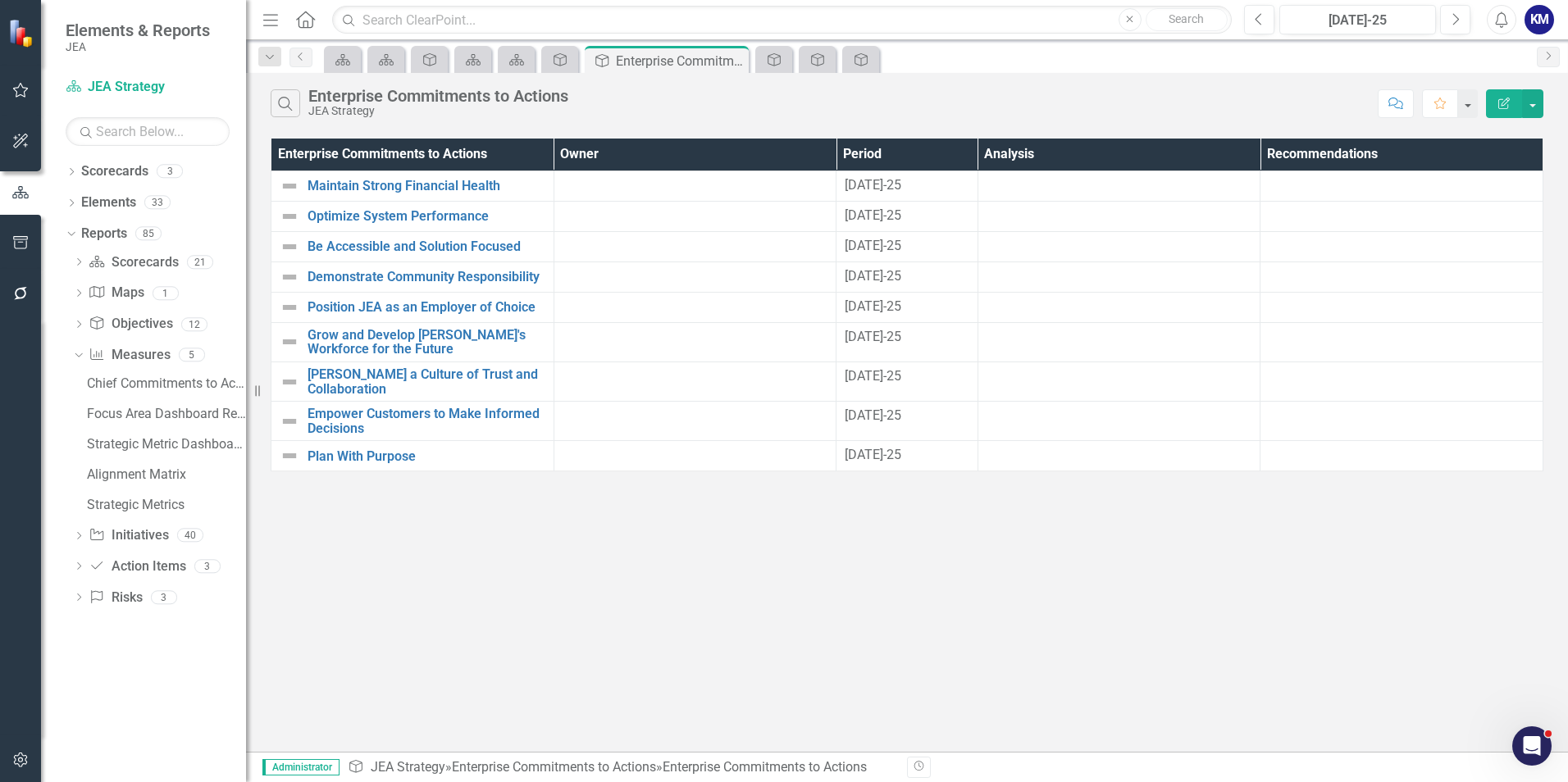
scroll to position [0, 0]
click at [128, 378] on div "Chief Commitments to Actions" at bounding box center [166, 384] width 159 height 14
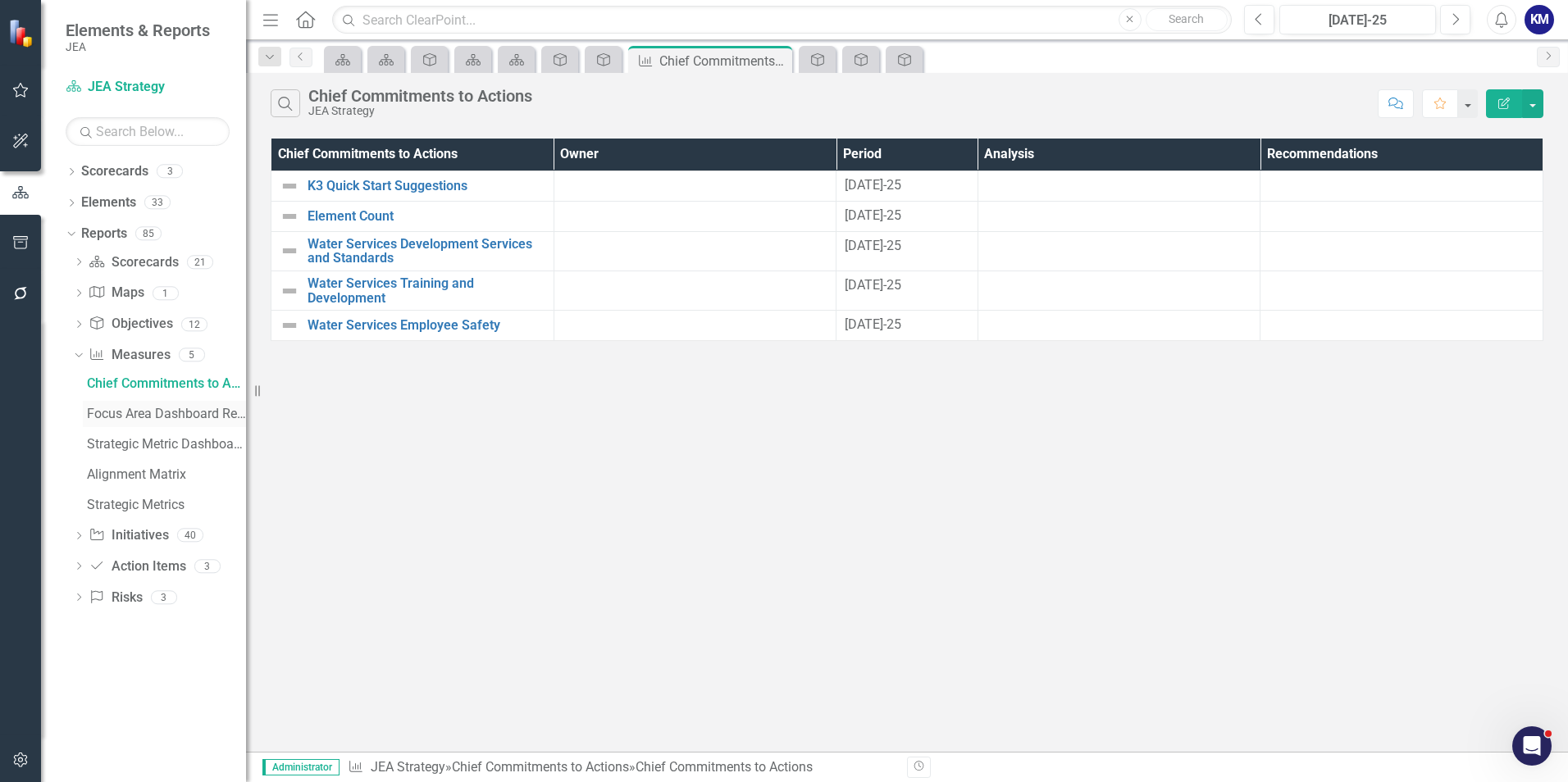
click at [134, 409] on div "Focus Area Dashboard Report- Snapshots" at bounding box center [166, 414] width 159 height 14
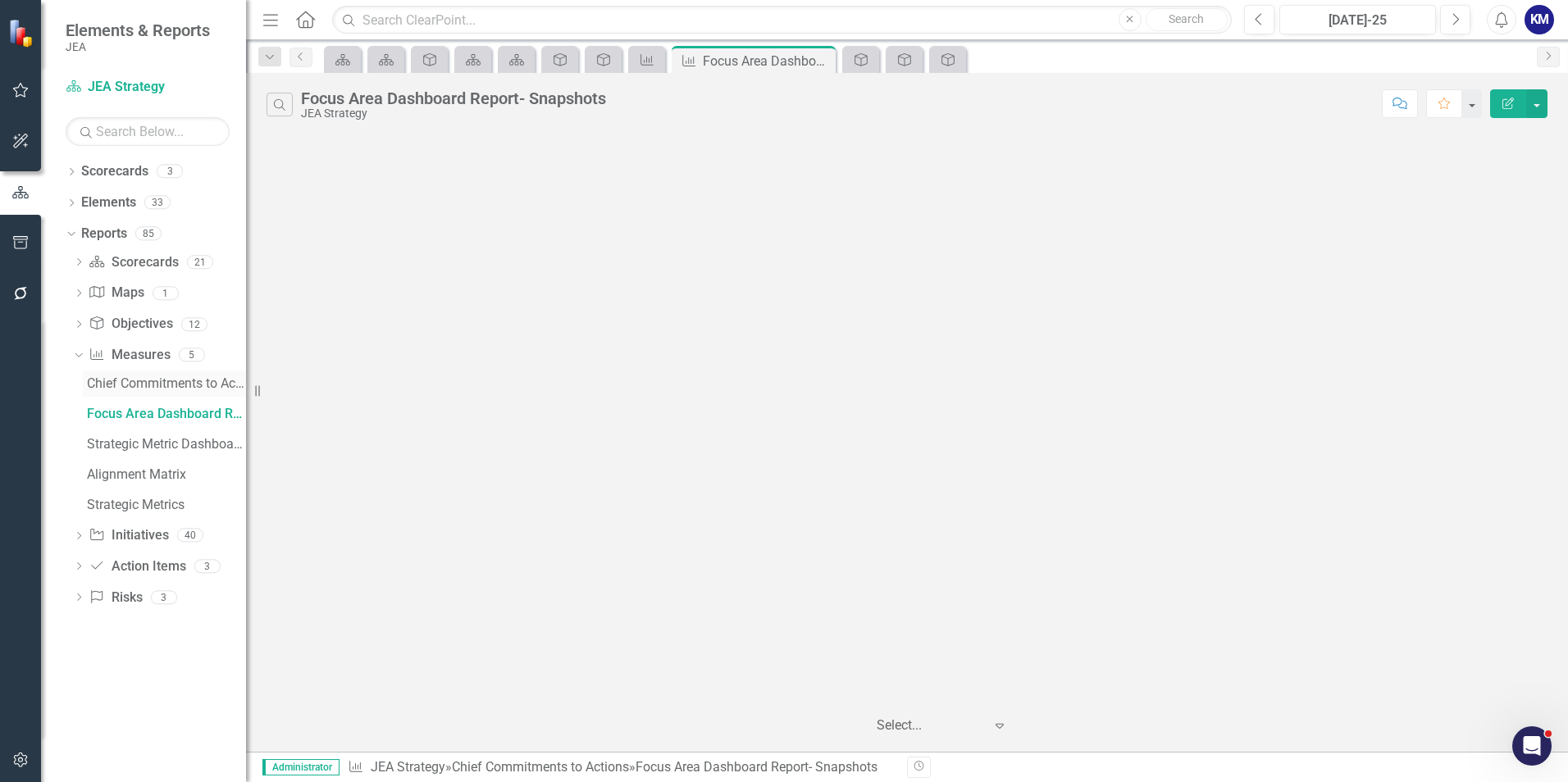
click at [138, 389] on div "Chief Commitments to Actions" at bounding box center [166, 384] width 159 height 14
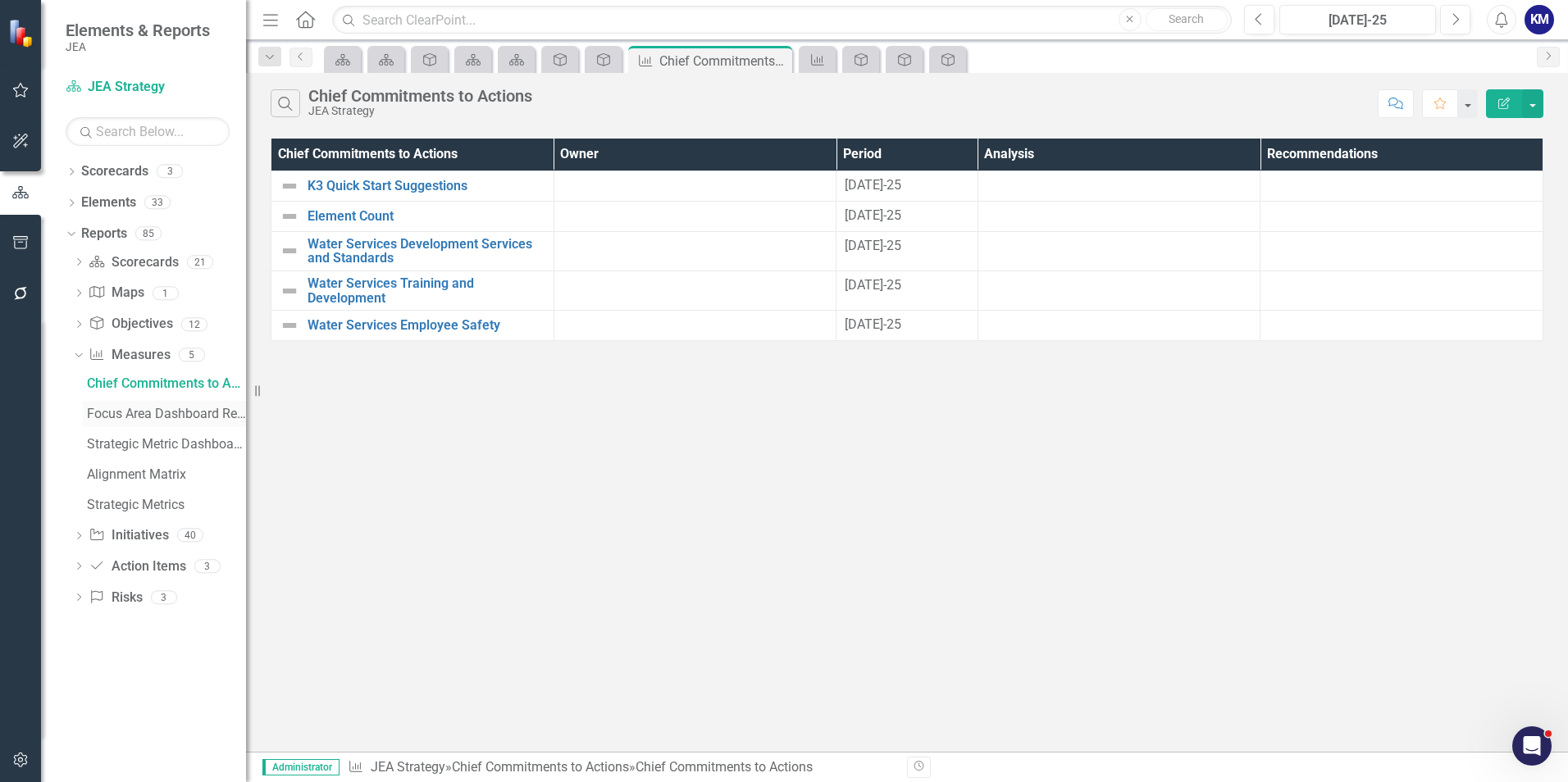
click at [164, 423] on link "Focus Area Dashboard Report- Snapshots" at bounding box center [165, 413] width 164 height 26
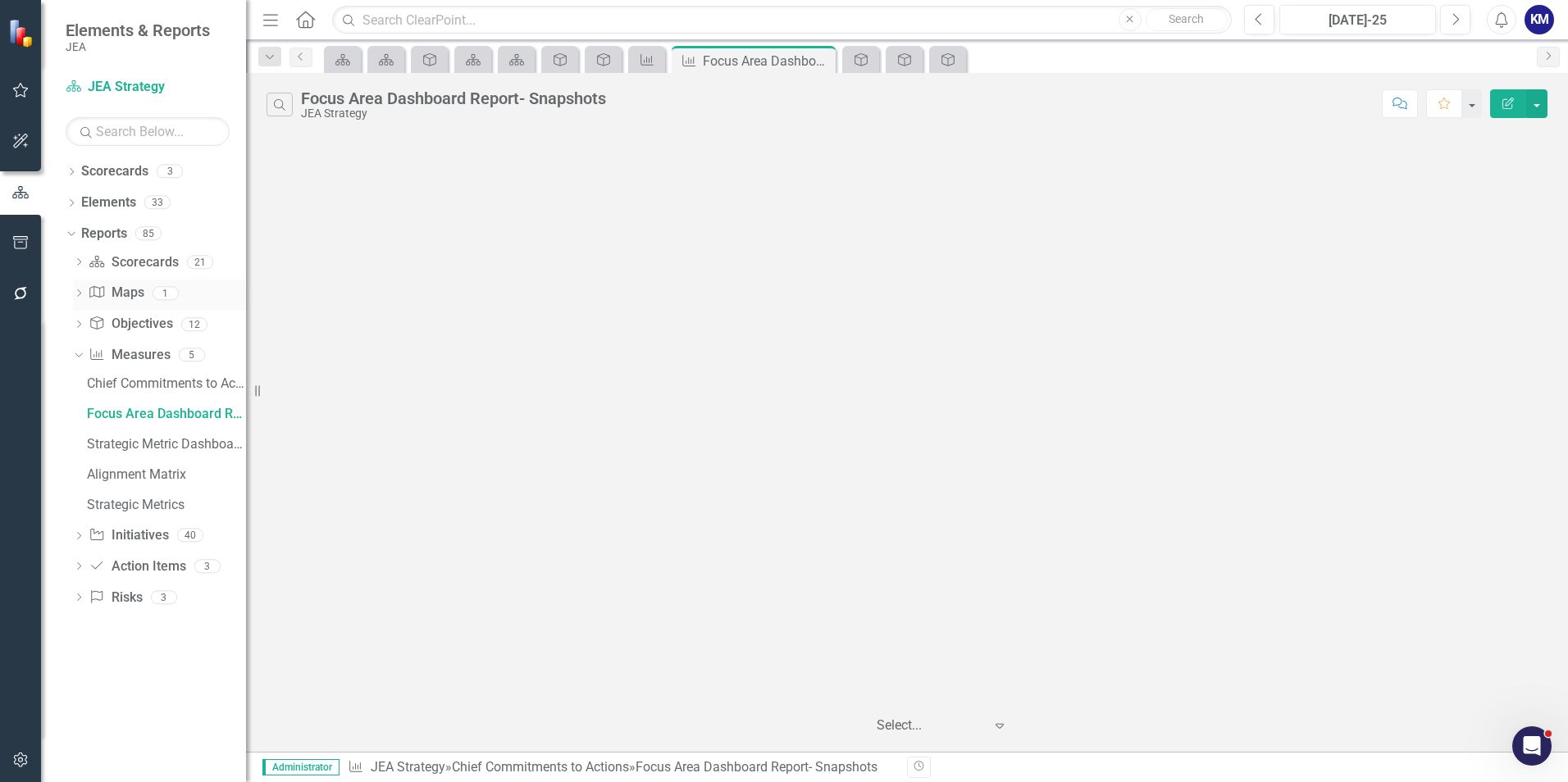
click at [124, 280] on div "Map Maps" at bounding box center [116, 293] width 55 height 27
